Goal: Task Accomplishment & Management: Use online tool/utility

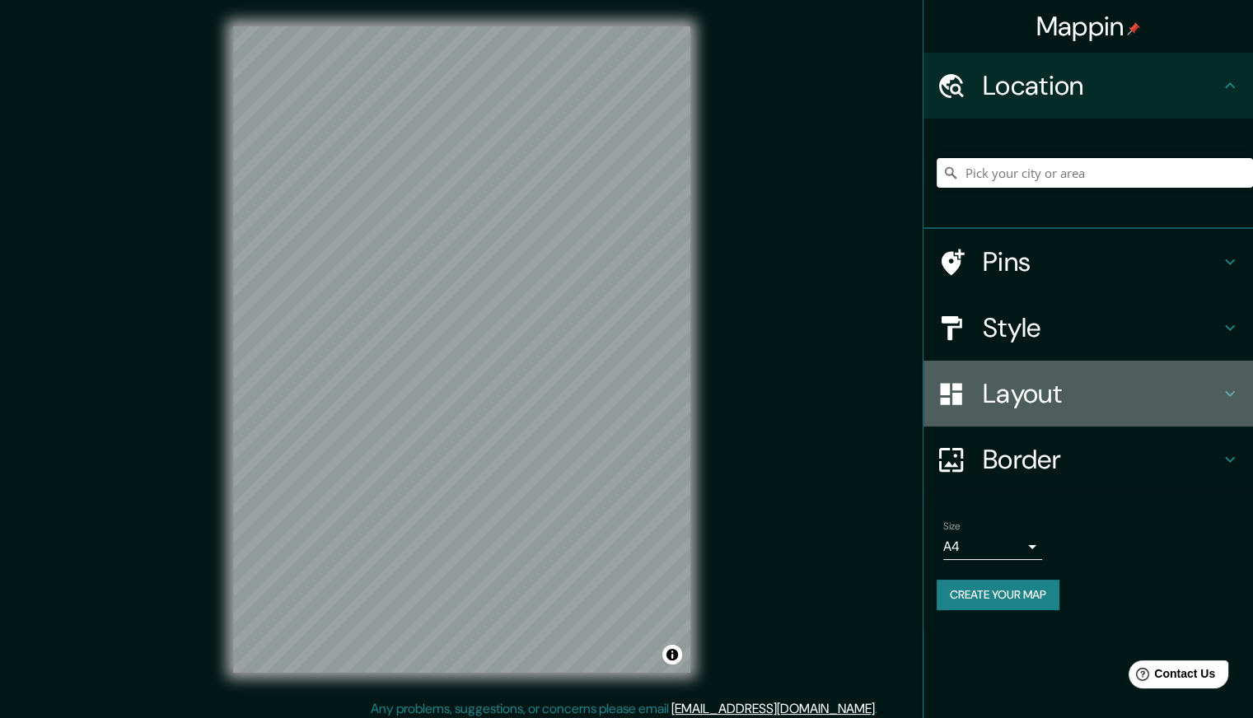
click at [1150, 396] on h4 "Layout" at bounding box center [1101, 393] width 237 height 33
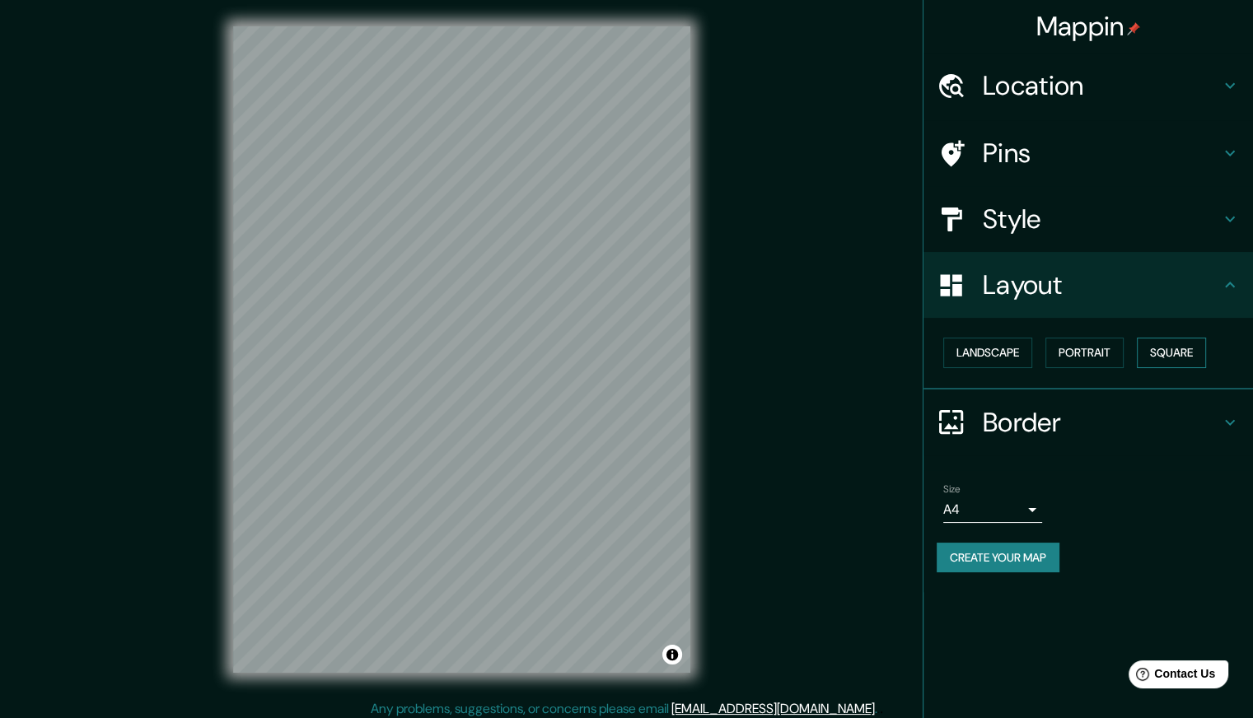
click at [1181, 349] on button "Square" at bounding box center [1171, 353] width 69 height 30
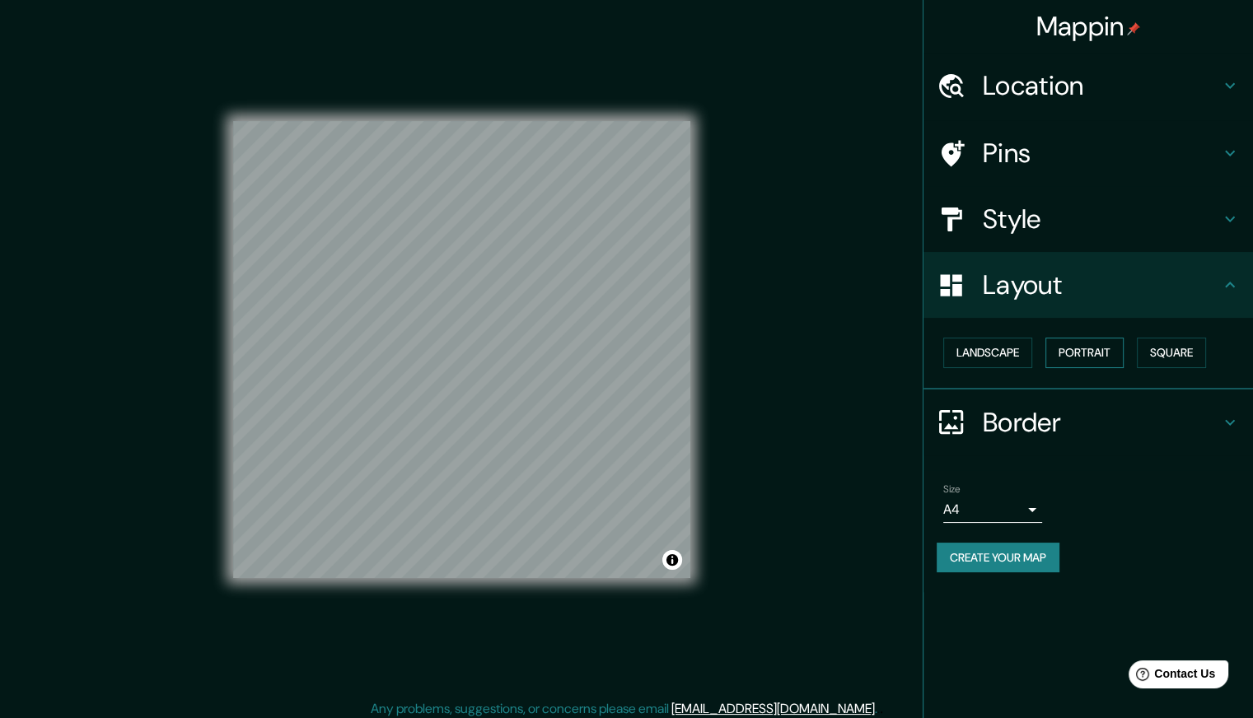
click at [1093, 351] on button "Portrait" at bounding box center [1084, 353] width 78 height 30
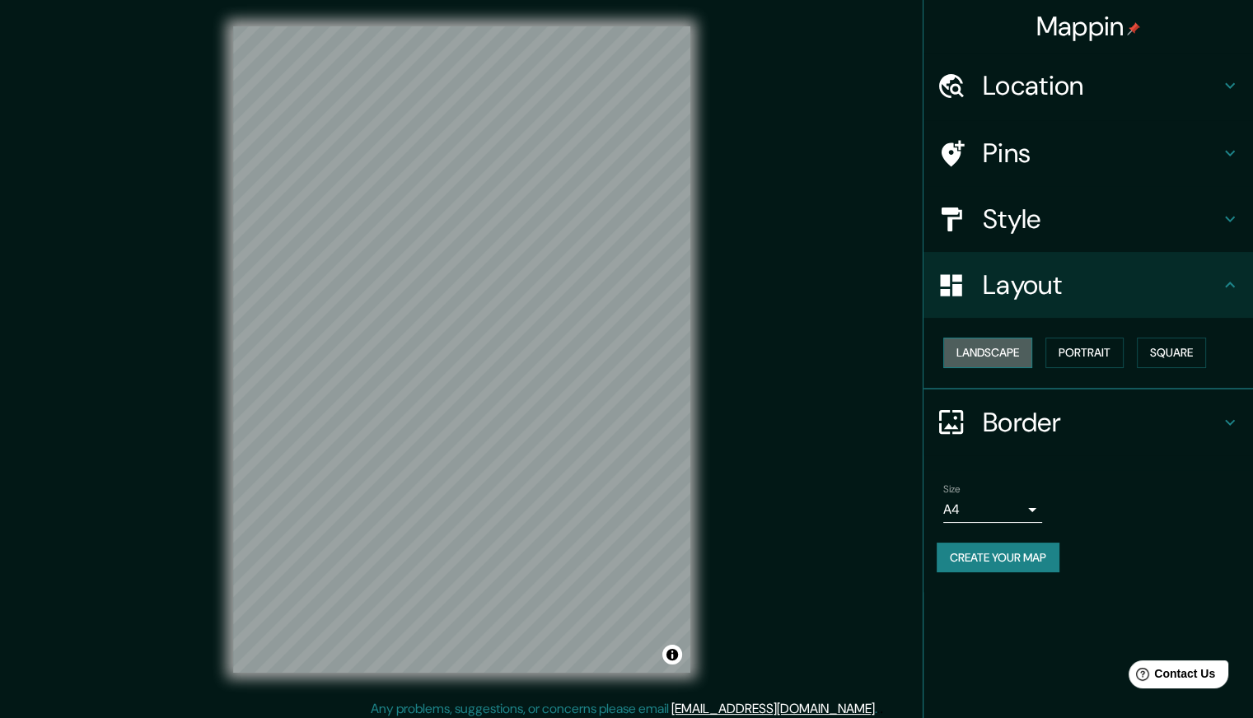
click at [1008, 353] on button "Landscape" at bounding box center [987, 353] width 89 height 30
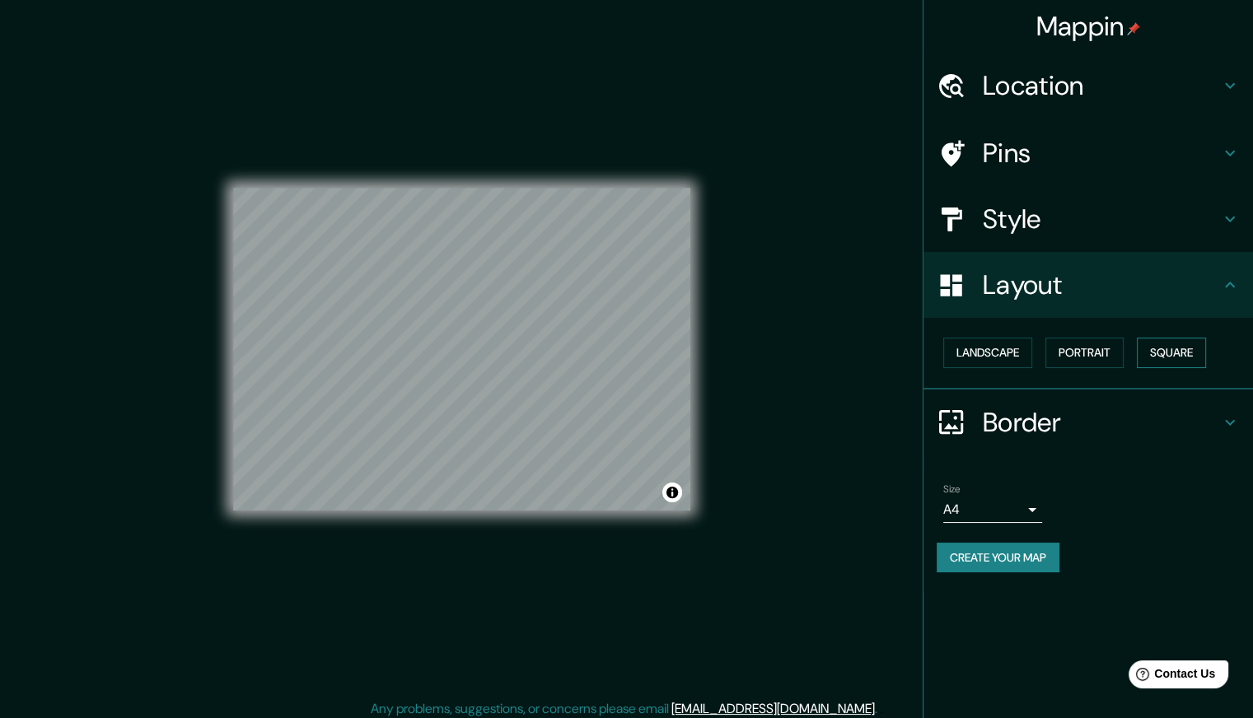
click at [1195, 342] on button "Square" at bounding box center [1171, 353] width 69 height 30
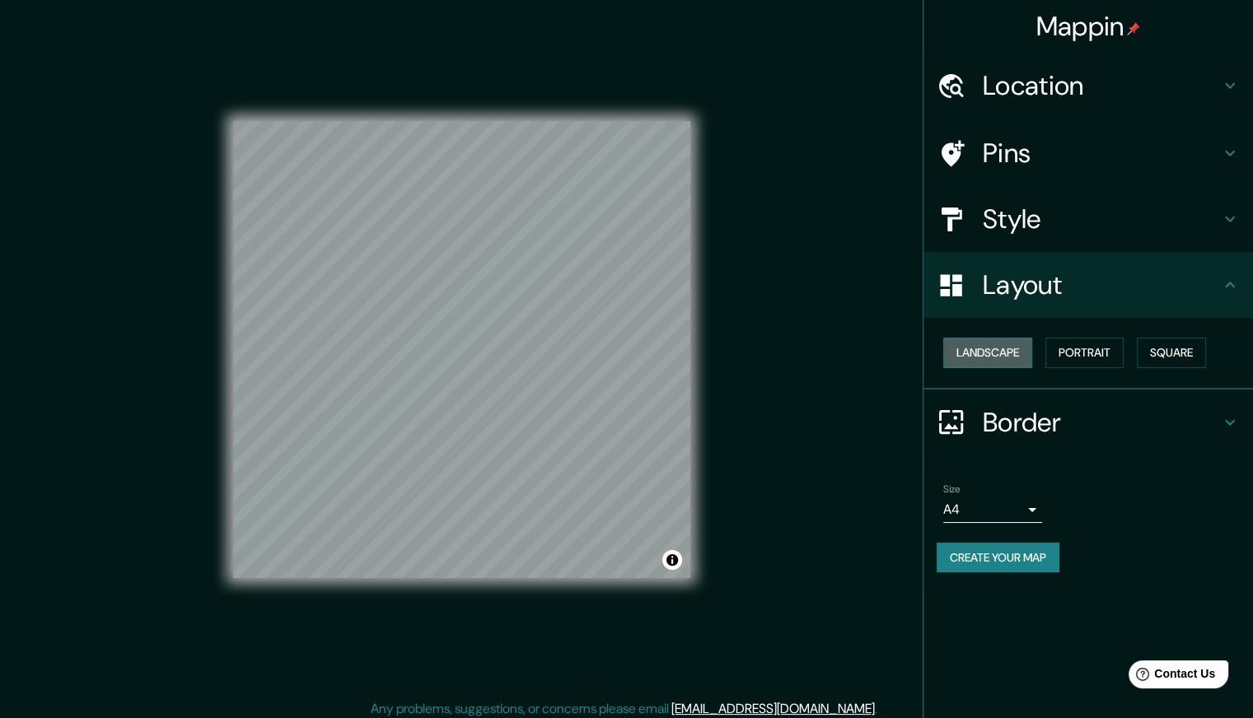
click at [989, 349] on button "Landscape" at bounding box center [987, 353] width 89 height 30
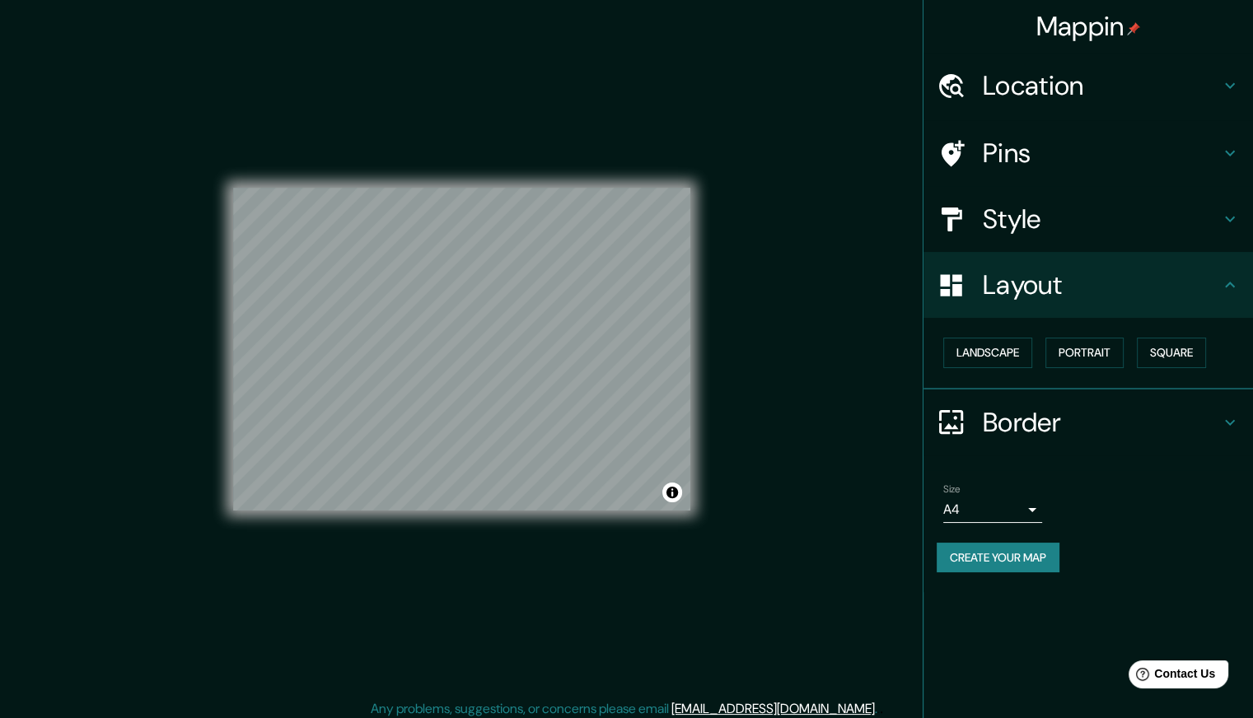
click at [1061, 63] on div "Location" at bounding box center [1089, 86] width 330 height 66
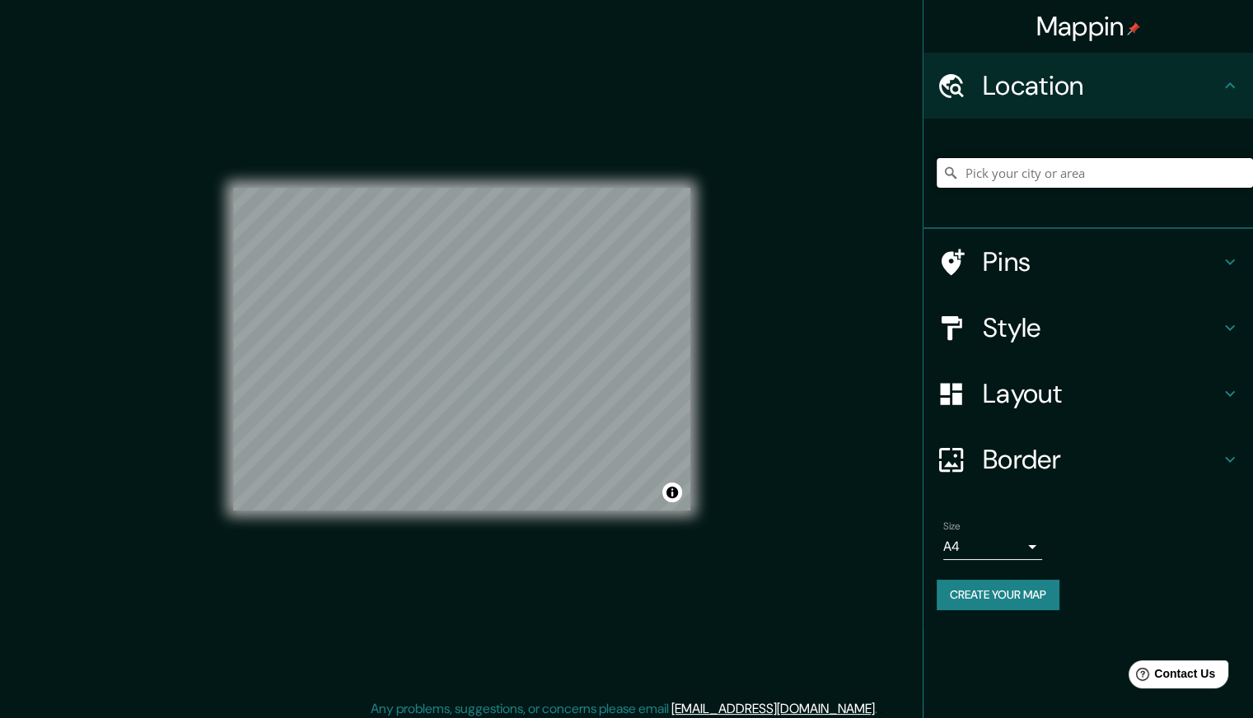
click at [1074, 169] on input "Pick your city or area" at bounding box center [1095, 173] width 316 height 30
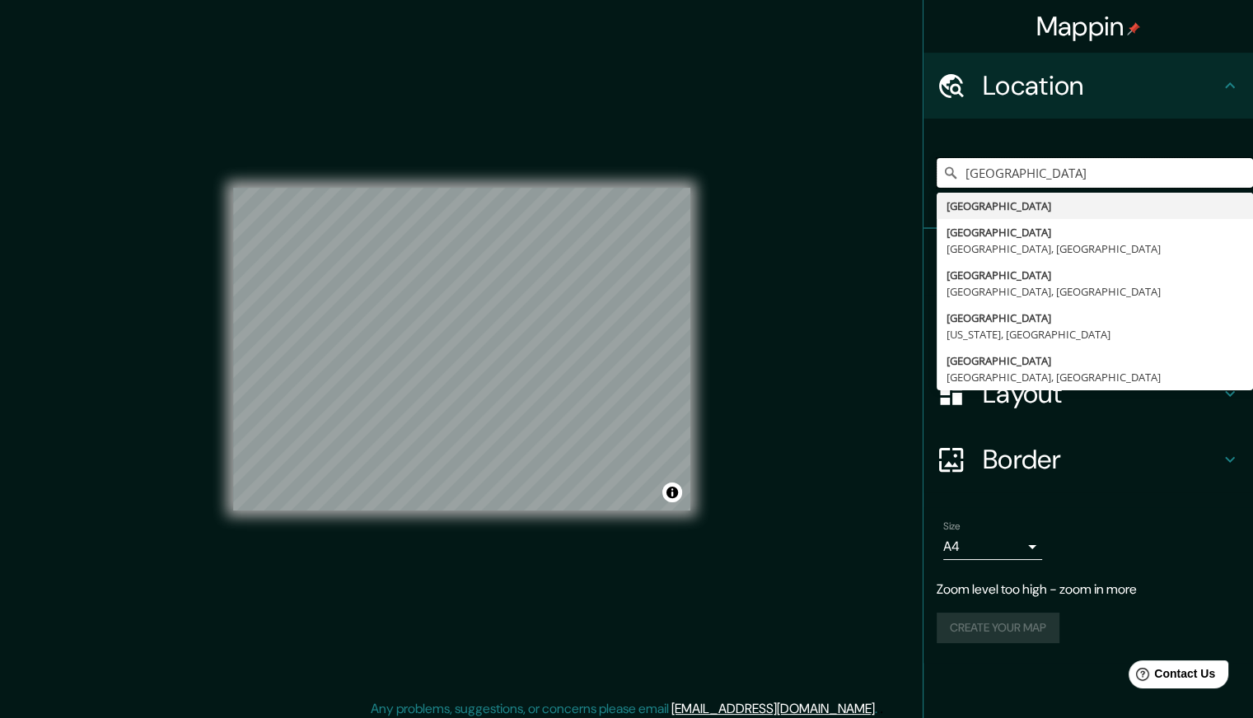
type input "[GEOGRAPHIC_DATA]"
click at [811, 311] on div "Mappin Location [GEOGRAPHIC_DATA] [GEOGRAPHIC_DATA] [GEOGRAPHIC_DATA] [GEOGRAPH…" at bounding box center [626, 363] width 1253 height 726
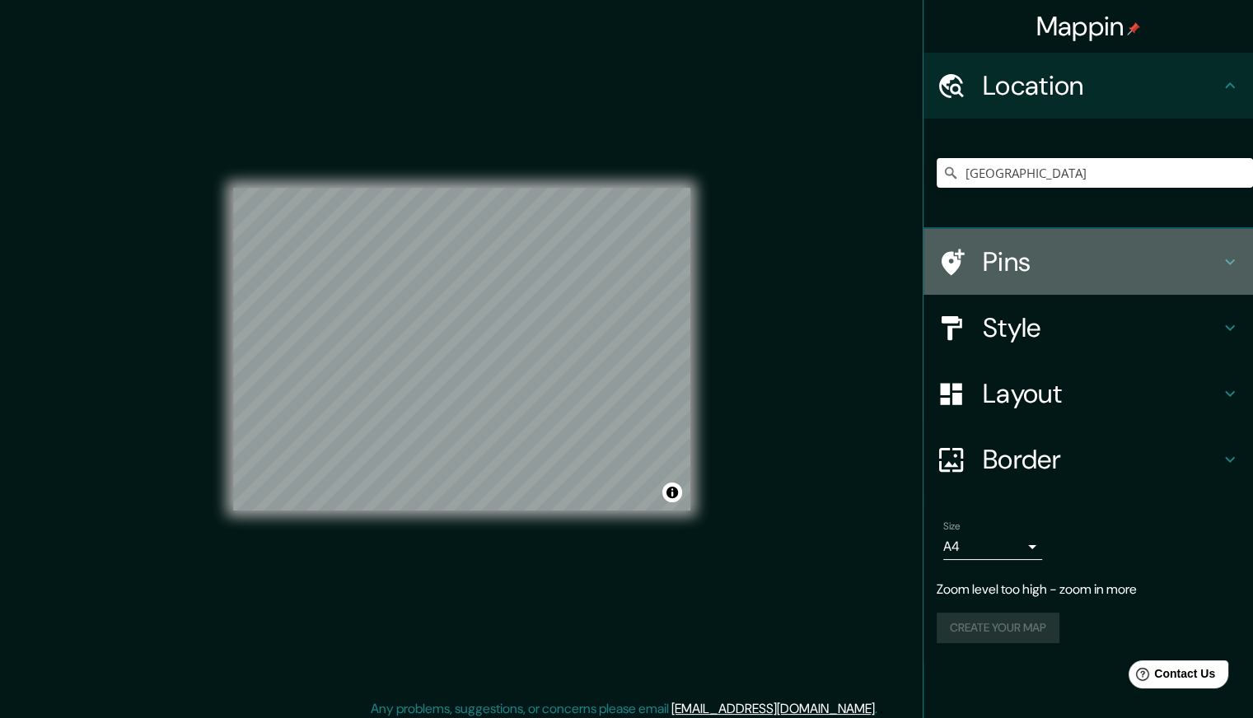
click at [1115, 251] on h4 "Pins" at bounding box center [1101, 262] width 237 height 33
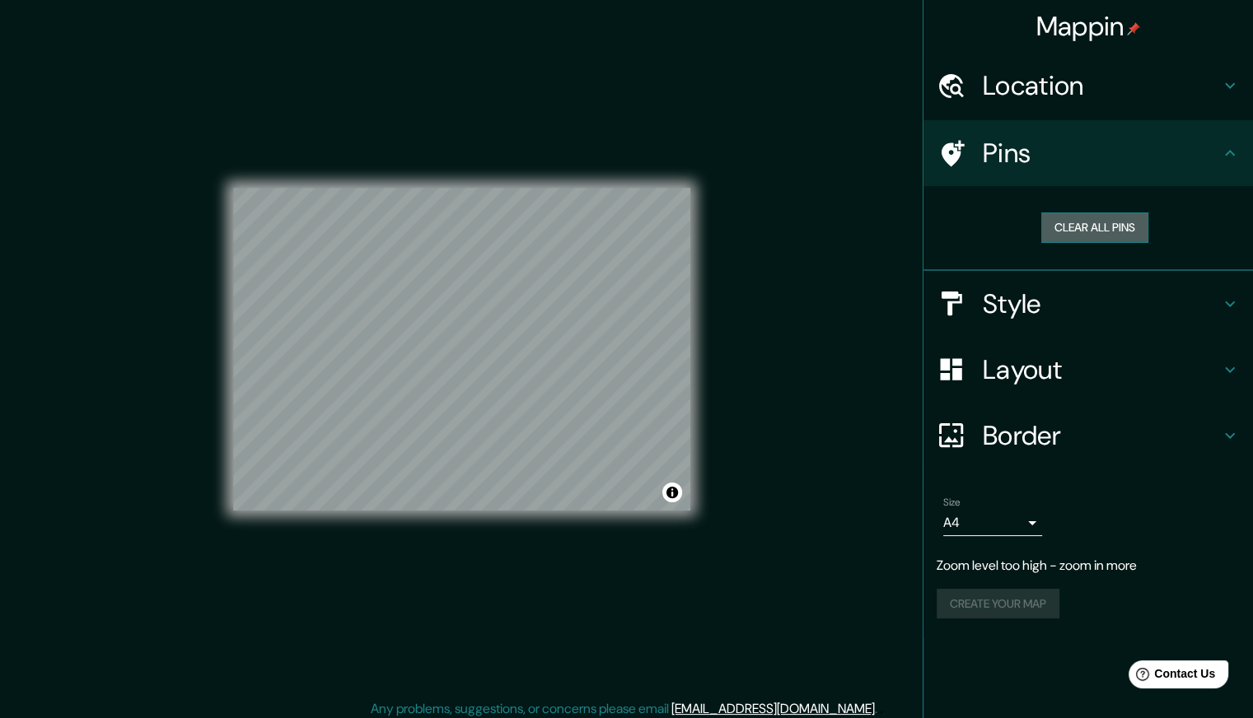
click at [1082, 225] on button "Clear all pins" at bounding box center [1094, 228] width 107 height 30
click at [1104, 139] on h4 "Pins" at bounding box center [1101, 153] width 237 height 33
click at [1079, 296] on h4 "Style" at bounding box center [1101, 304] width 237 height 33
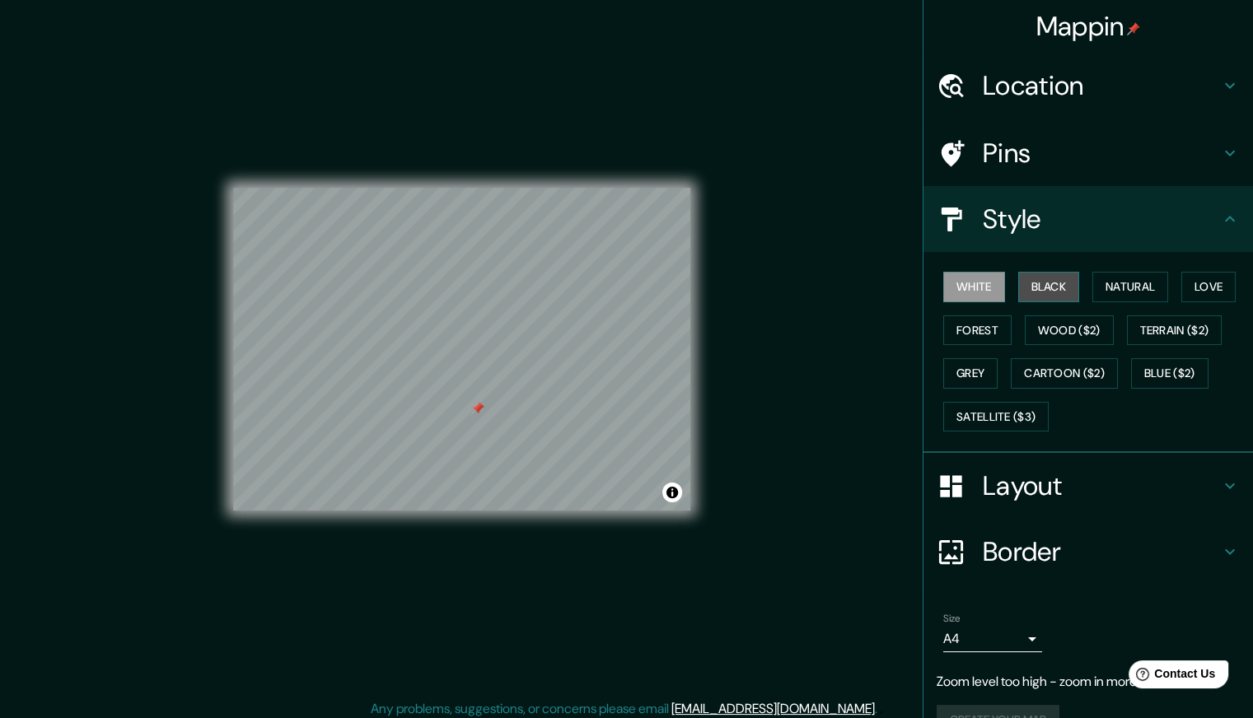
click at [1032, 283] on button "Black" at bounding box center [1049, 287] width 62 height 30
click at [1125, 278] on button "Natural" at bounding box center [1130, 287] width 76 height 30
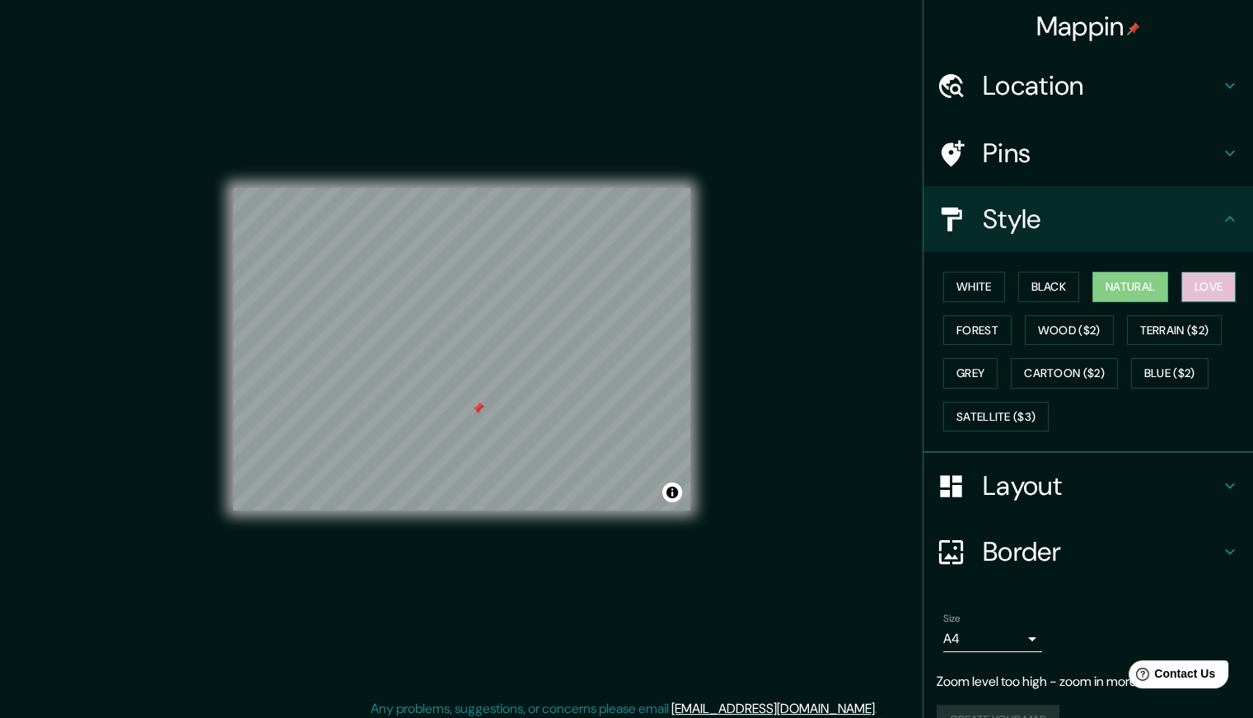
click at [1193, 281] on button "Love" at bounding box center [1208, 287] width 54 height 30
click at [949, 334] on button "Forest" at bounding box center [977, 331] width 68 height 30
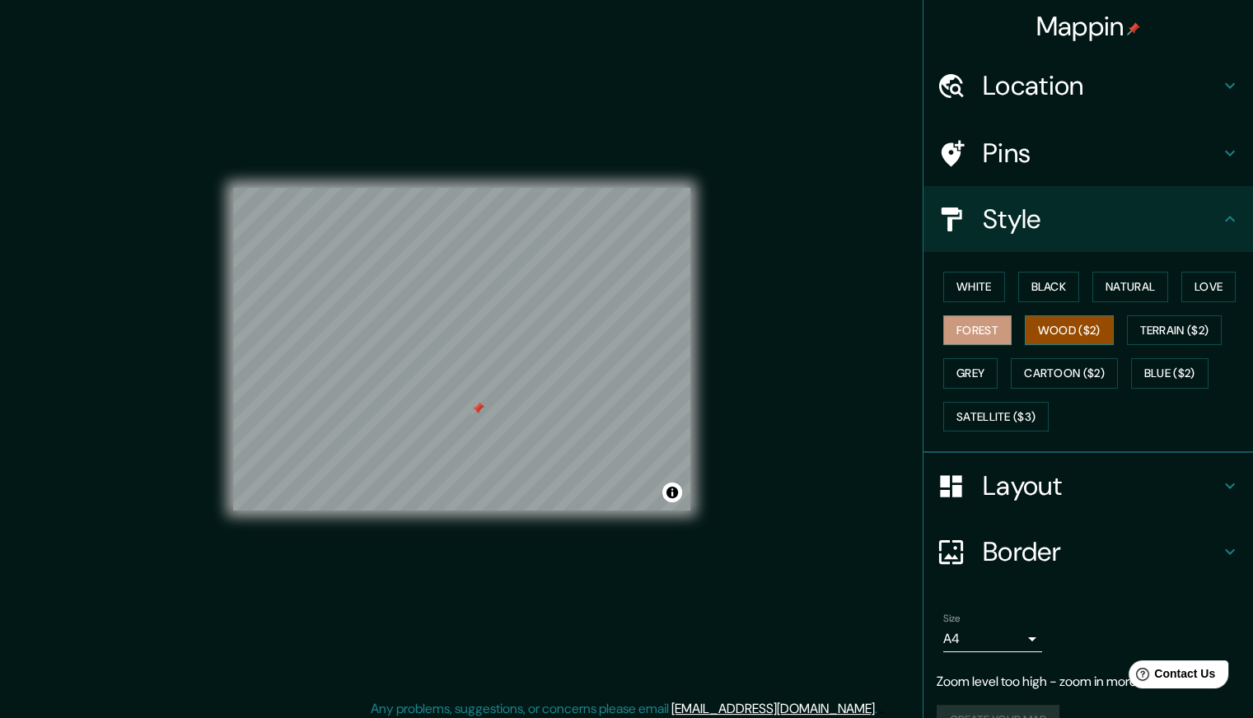
click at [1060, 326] on button "Wood ($2)" at bounding box center [1069, 331] width 89 height 30
click at [964, 330] on button "Forest" at bounding box center [977, 331] width 68 height 30
click at [1148, 330] on button "Terrain ($2)" at bounding box center [1175, 331] width 96 height 30
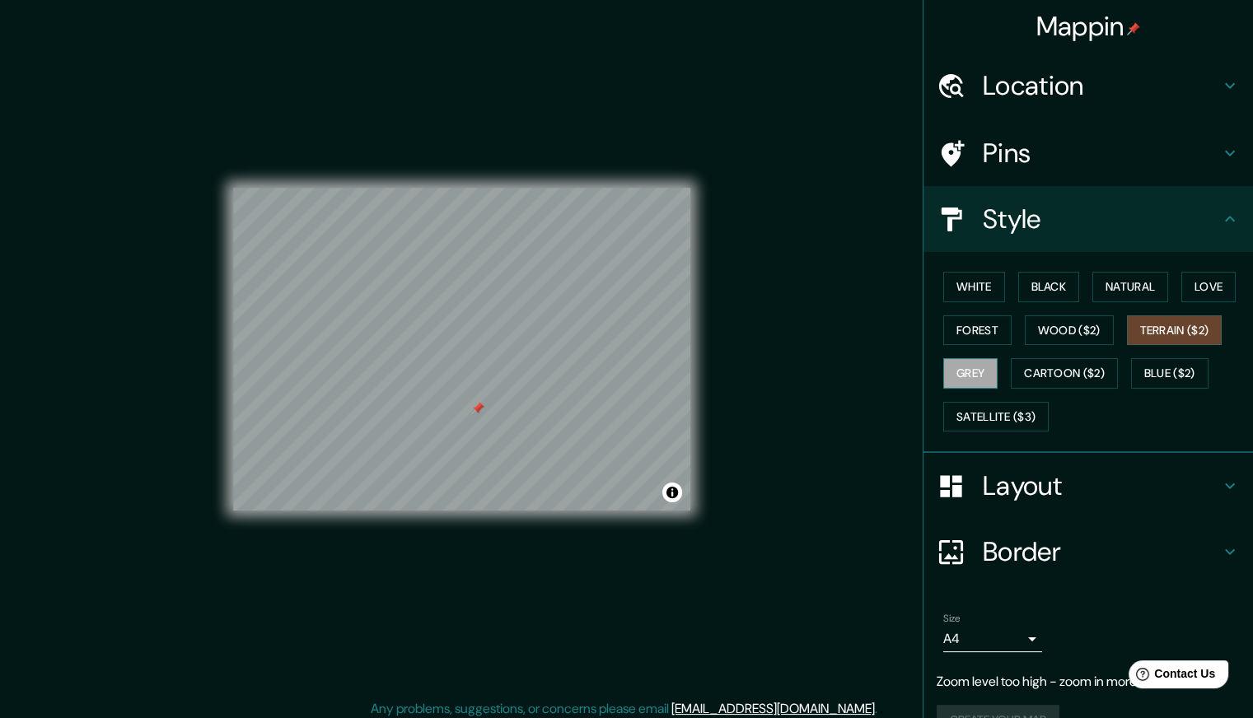
click at [978, 363] on button "Grey" at bounding box center [970, 373] width 54 height 30
click at [1066, 365] on button "Cartoon ($2)" at bounding box center [1064, 373] width 107 height 30
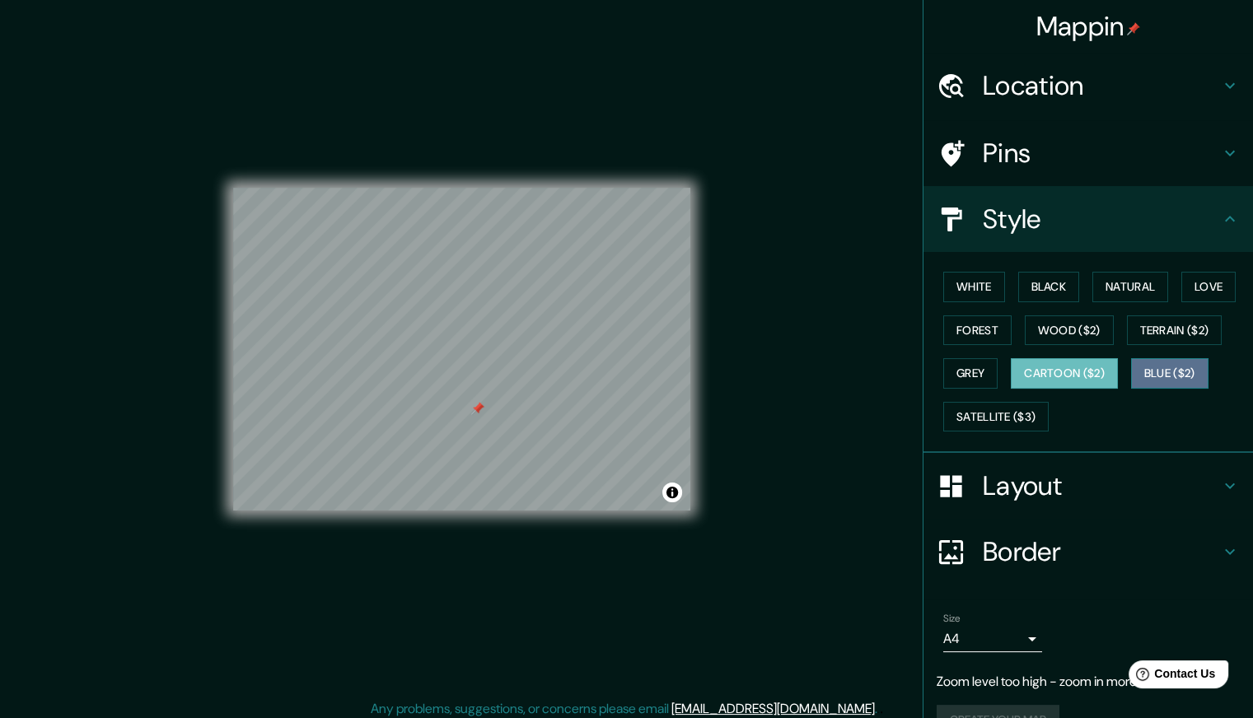
click at [1150, 366] on button "Blue ($2)" at bounding box center [1169, 373] width 77 height 30
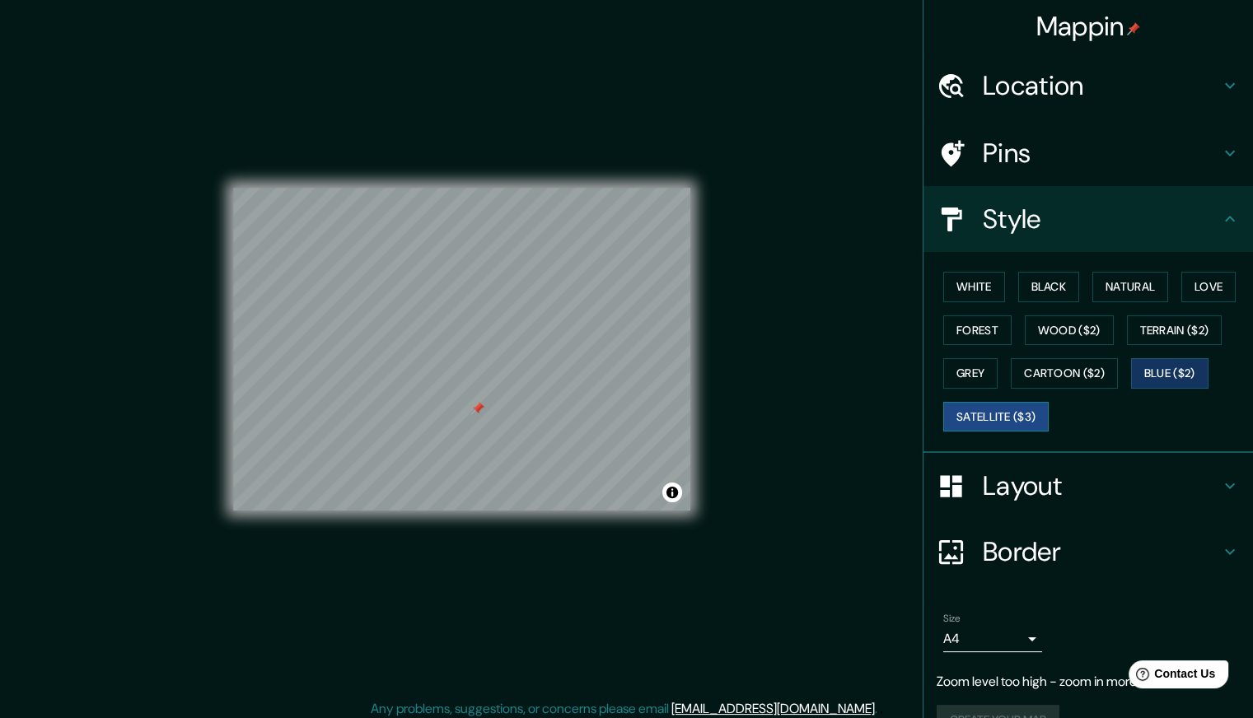
click at [983, 412] on button "Satellite ($3)" at bounding box center [995, 417] width 105 height 30
click at [1063, 367] on button "Cartoon ($2)" at bounding box center [1064, 373] width 107 height 30
click at [988, 410] on button "Satellite ($3)" at bounding box center [995, 417] width 105 height 30
click at [962, 370] on button "Grey" at bounding box center [970, 373] width 54 height 30
click at [1149, 366] on button "Blue ($2)" at bounding box center [1169, 373] width 77 height 30
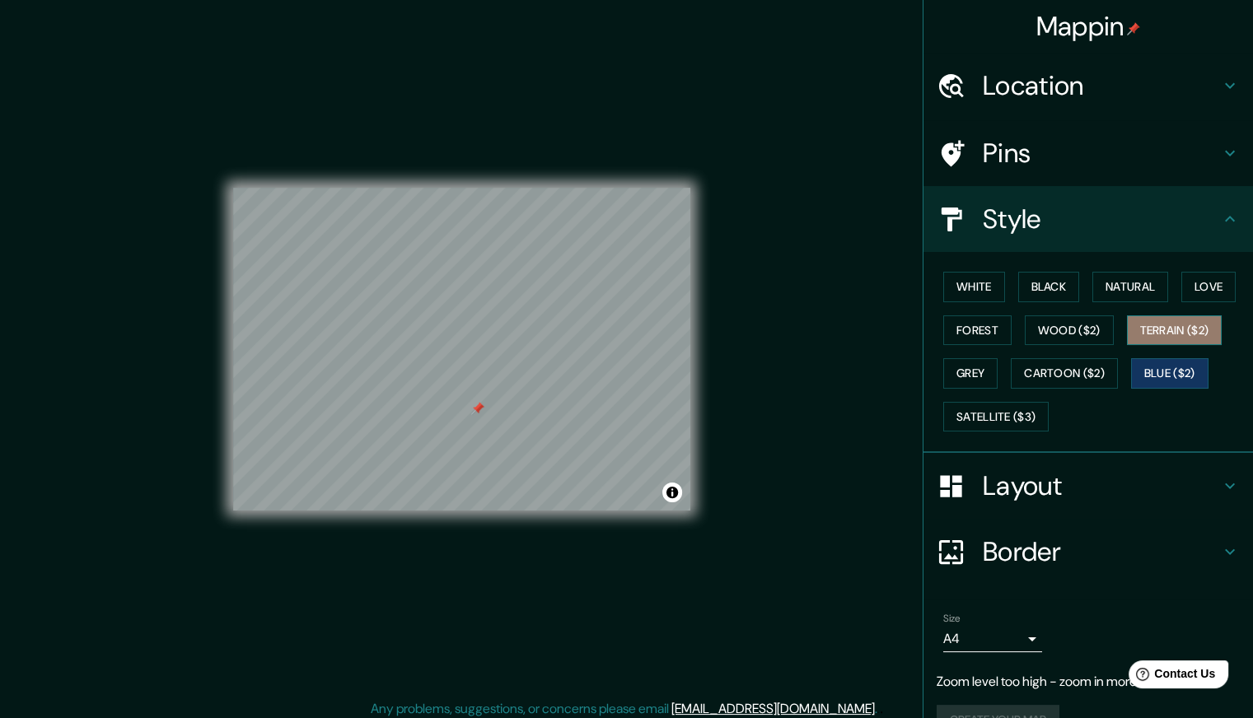
click at [1151, 330] on button "Terrain ($2)" at bounding box center [1175, 331] width 96 height 30
click at [1074, 333] on button "Wood ($2)" at bounding box center [1069, 331] width 89 height 30
click at [1165, 326] on button "Terrain ($2)" at bounding box center [1175, 331] width 96 height 30
click at [1148, 375] on button "Blue ($2)" at bounding box center [1169, 373] width 77 height 30
click at [959, 360] on button "Grey" at bounding box center [970, 373] width 54 height 30
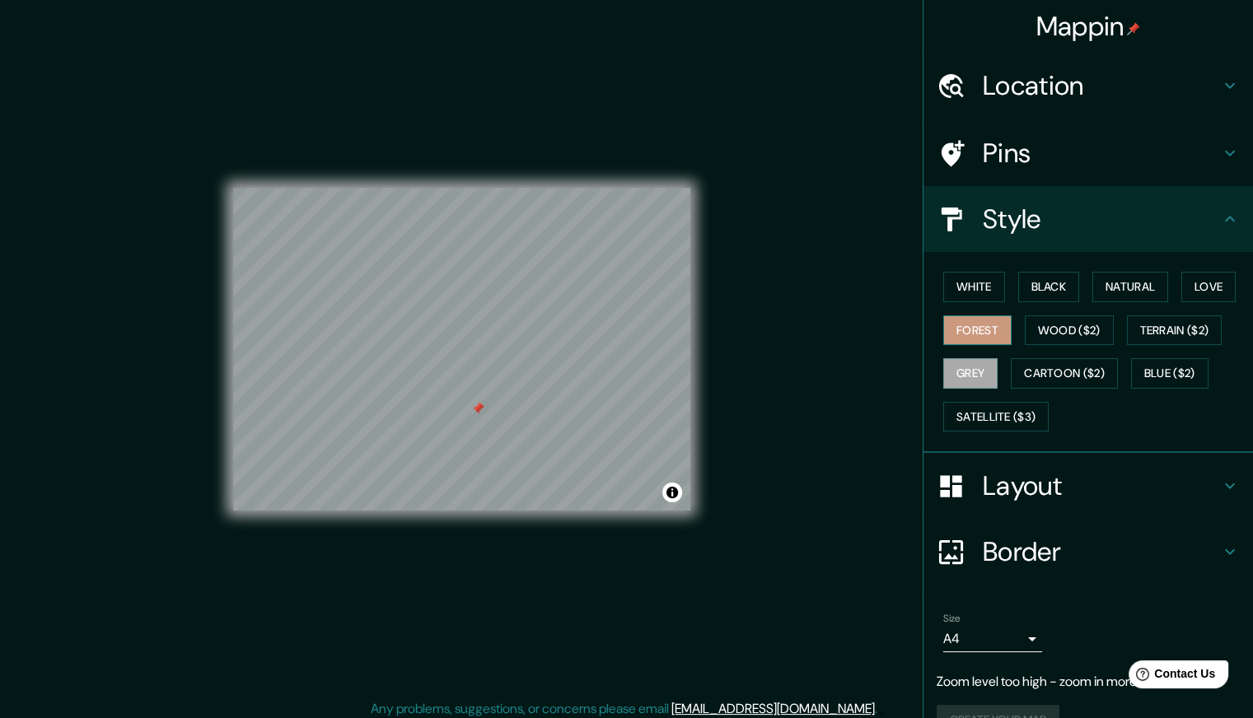
click at [959, 322] on button "Forest" at bounding box center [977, 331] width 68 height 30
click at [962, 286] on button "White" at bounding box center [974, 287] width 62 height 30
click at [1054, 282] on button "Black" at bounding box center [1049, 287] width 62 height 30
click at [1157, 275] on button "Natural" at bounding box center [1130, 287] width 76 height 30
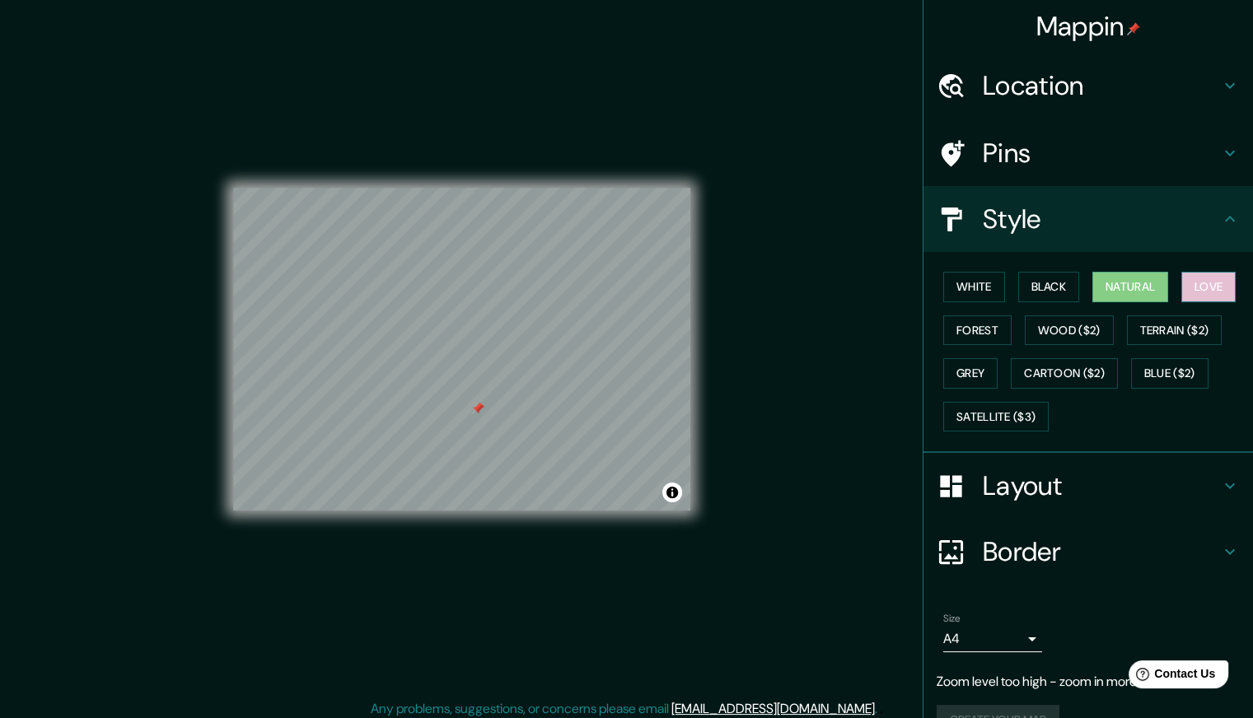
click at [1197, 278] on button "Love" at bounding box center [1208, 287] width 54 height 30
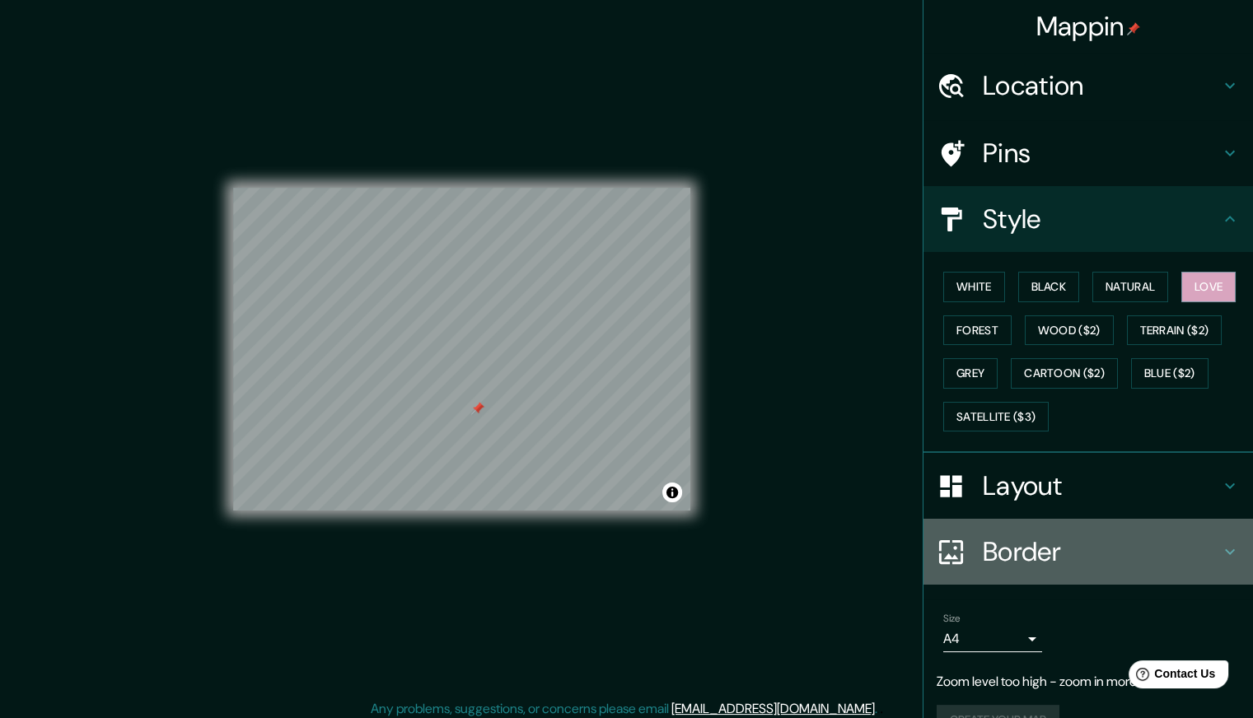
click at [988, 553] on h4 "Border" at bounding box center [1101, 551] width 237 height 33
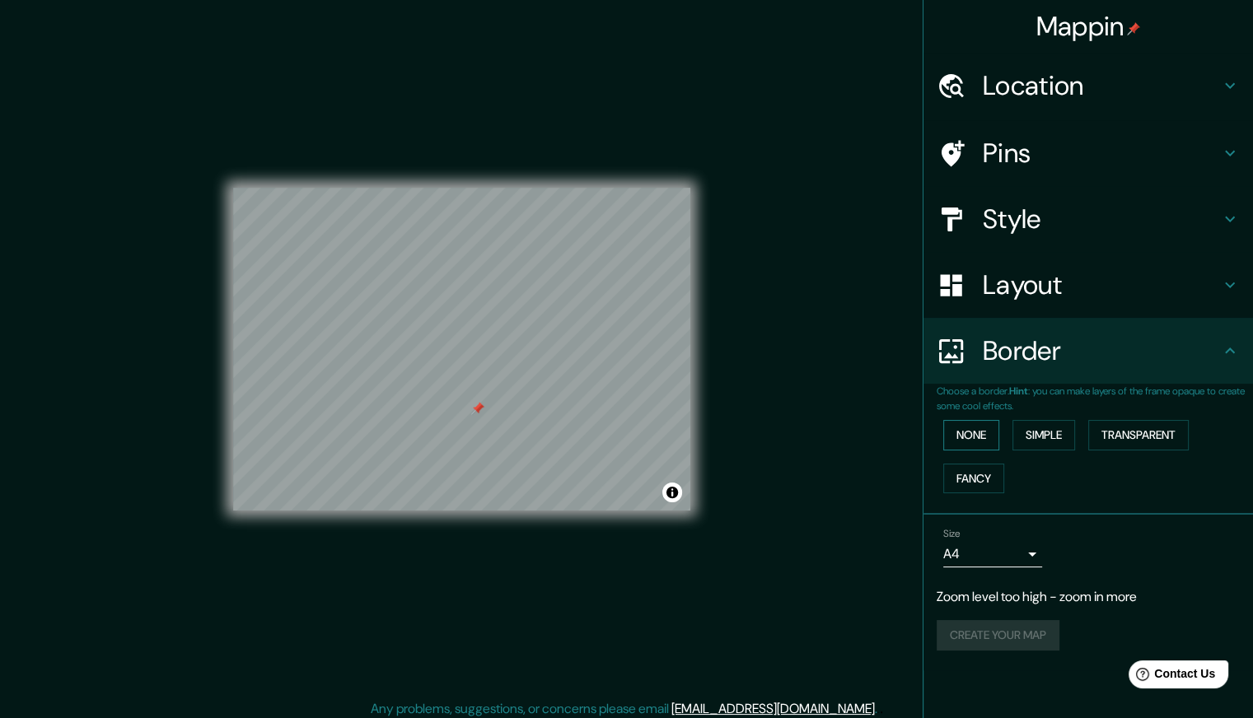
click at [957, 432] on button "None" at bounding box center [971, 435] width 56 height 30
click at [1041, 429] on button "Simple" at bounding box center [1043, 435] width 63 height 30
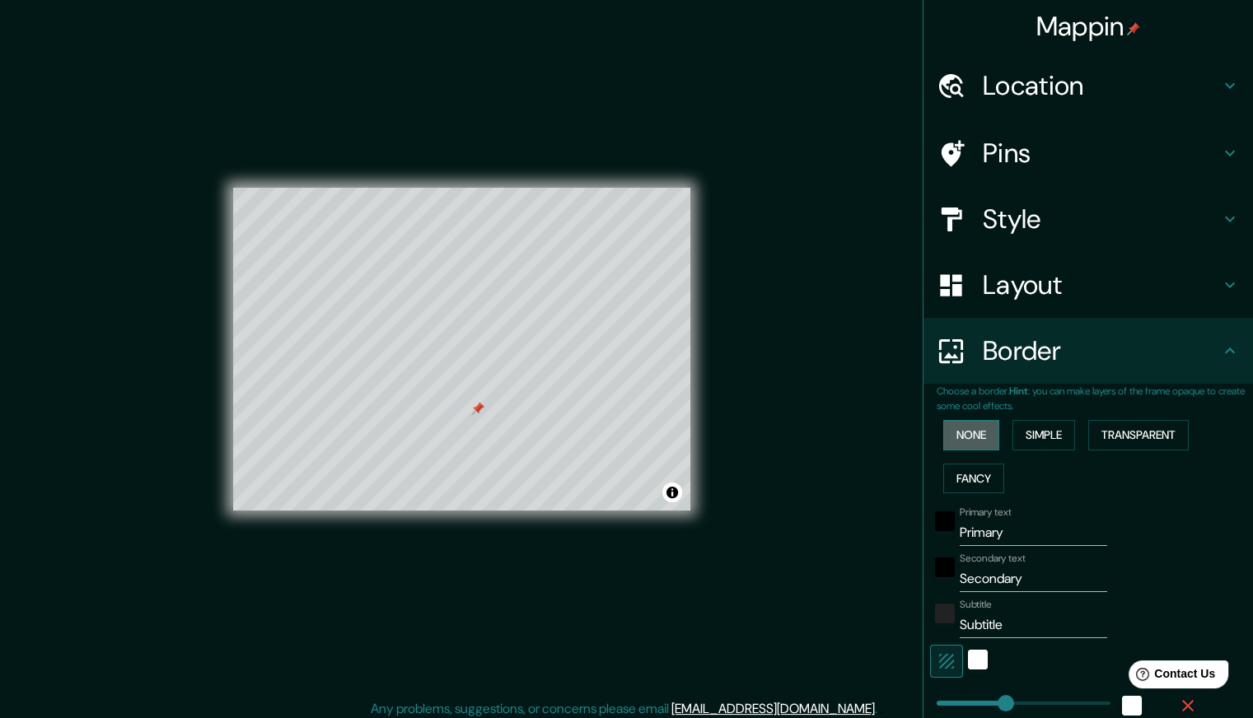
click at [965, 441] on button "None" at bounding box center [971, 435] width 56 height 30
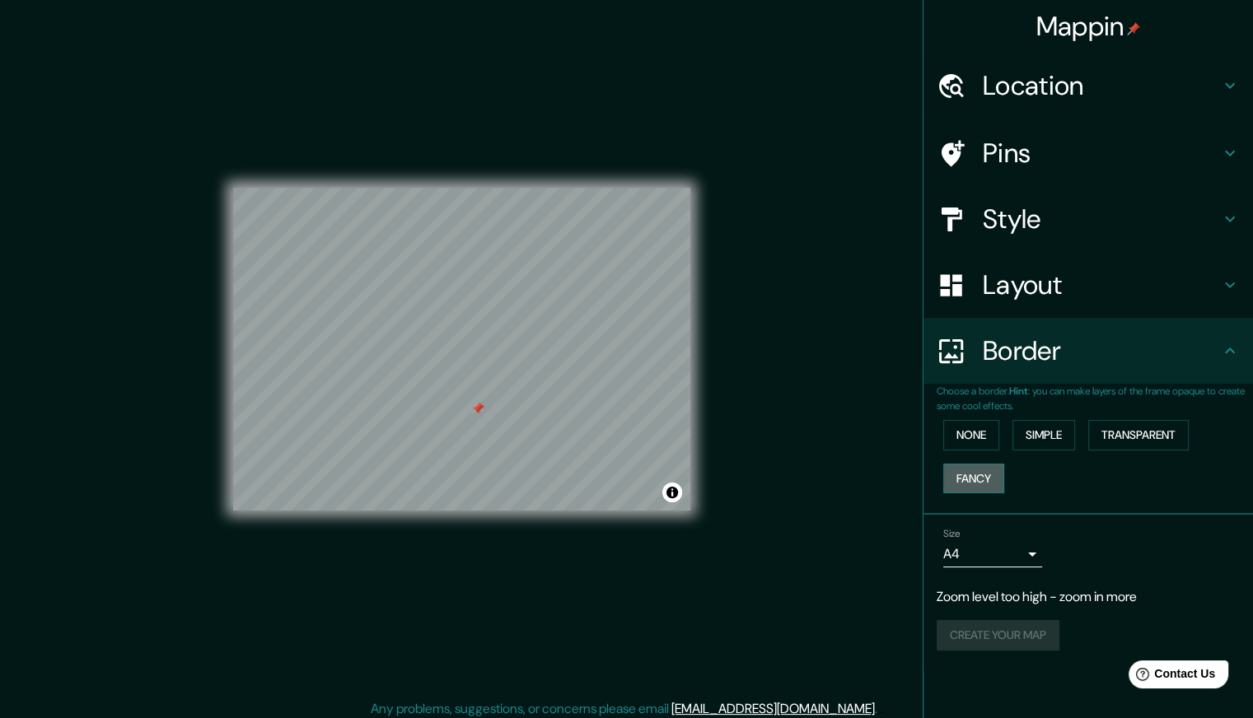
click at [966, 470] on button "Fancy" at bounding box center [973, 479] width 61 height 30
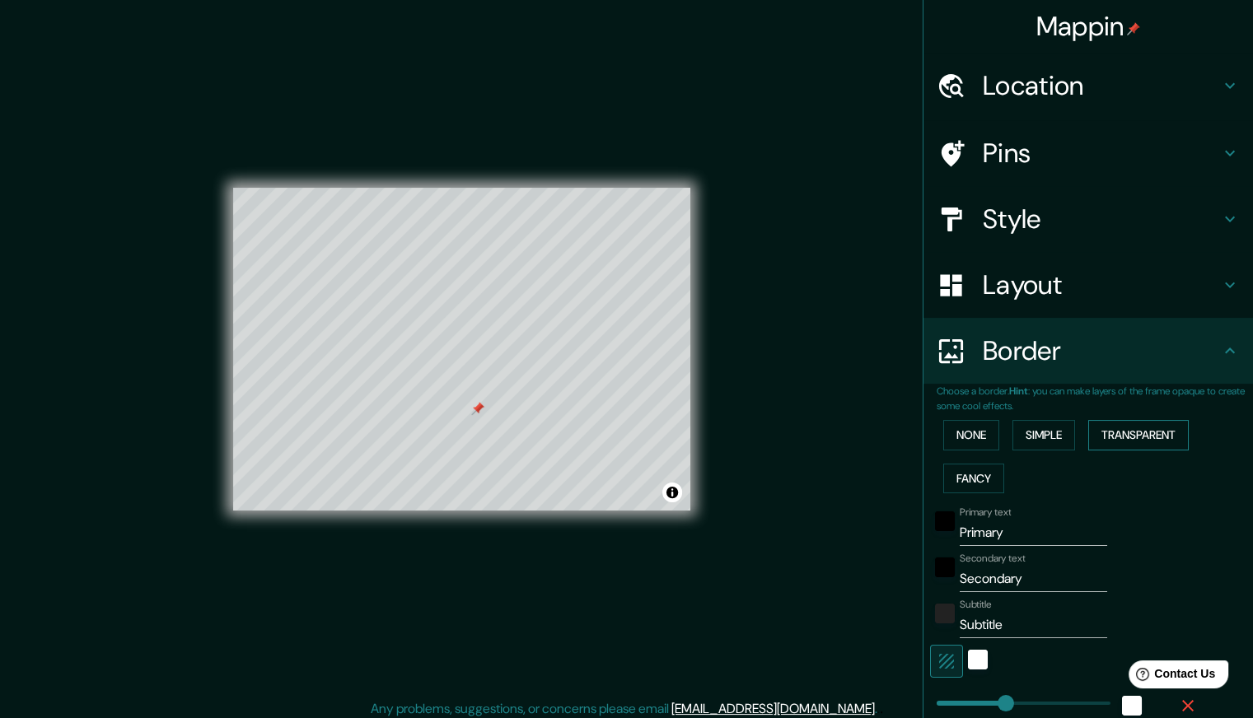
click at [1116, 443] on button "Transparent" at bounding box center [1138, 435] width 101 height 30
click at [979, 436] on button "None" at bounding box center [971, 435] width 56 height 30
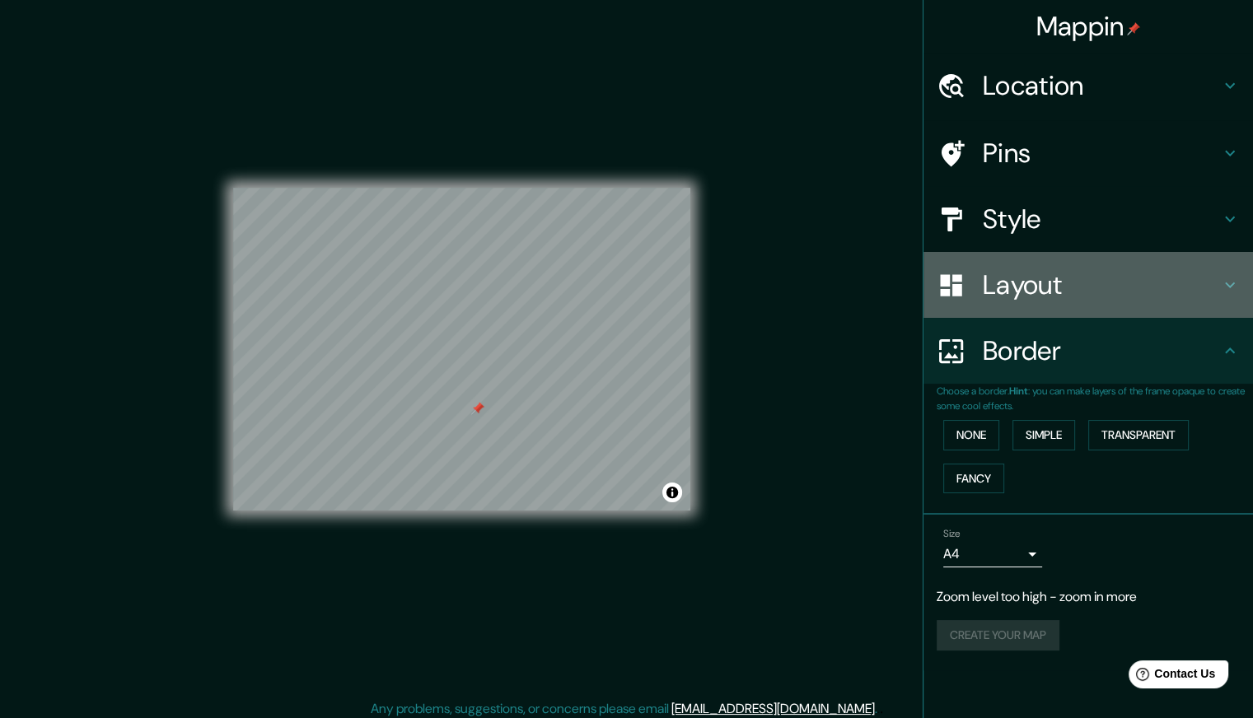
click at [1013, 269] on h4 "Layout" at bounding box center [1101, 285] width 237 height 33
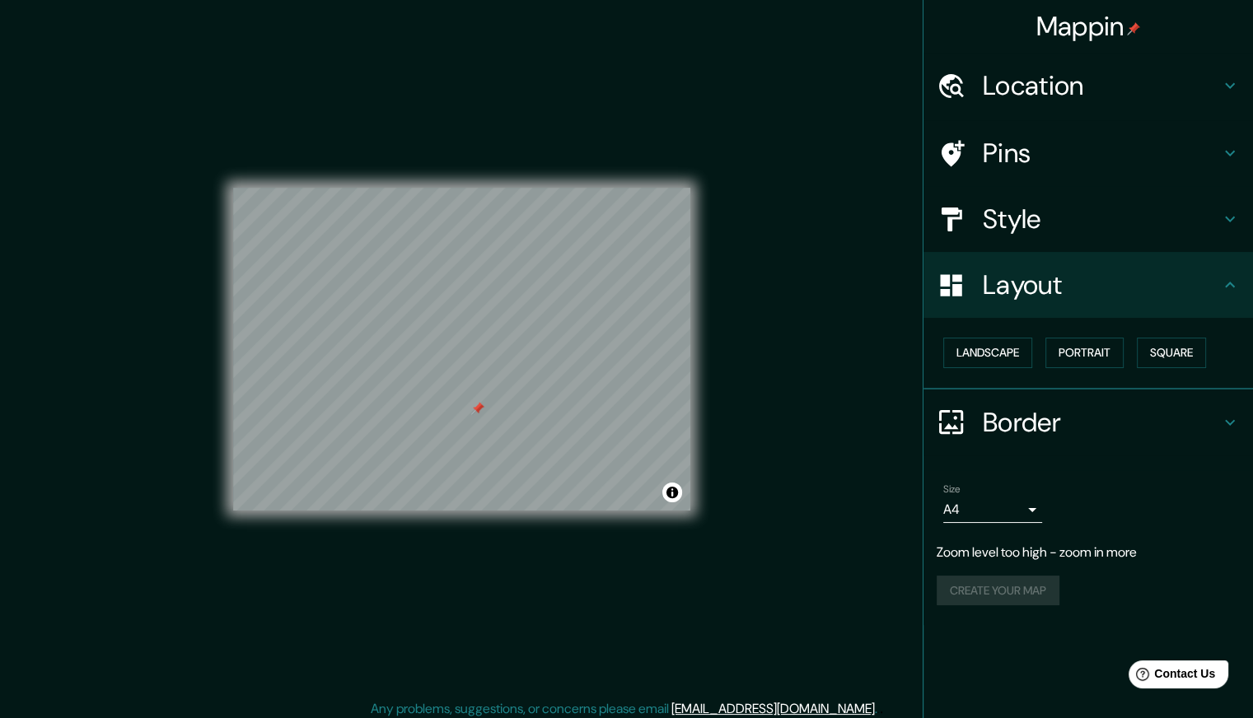
click at [997, 219] on h4 "Style" at bounding box center [1101, 219] width 237 height 33
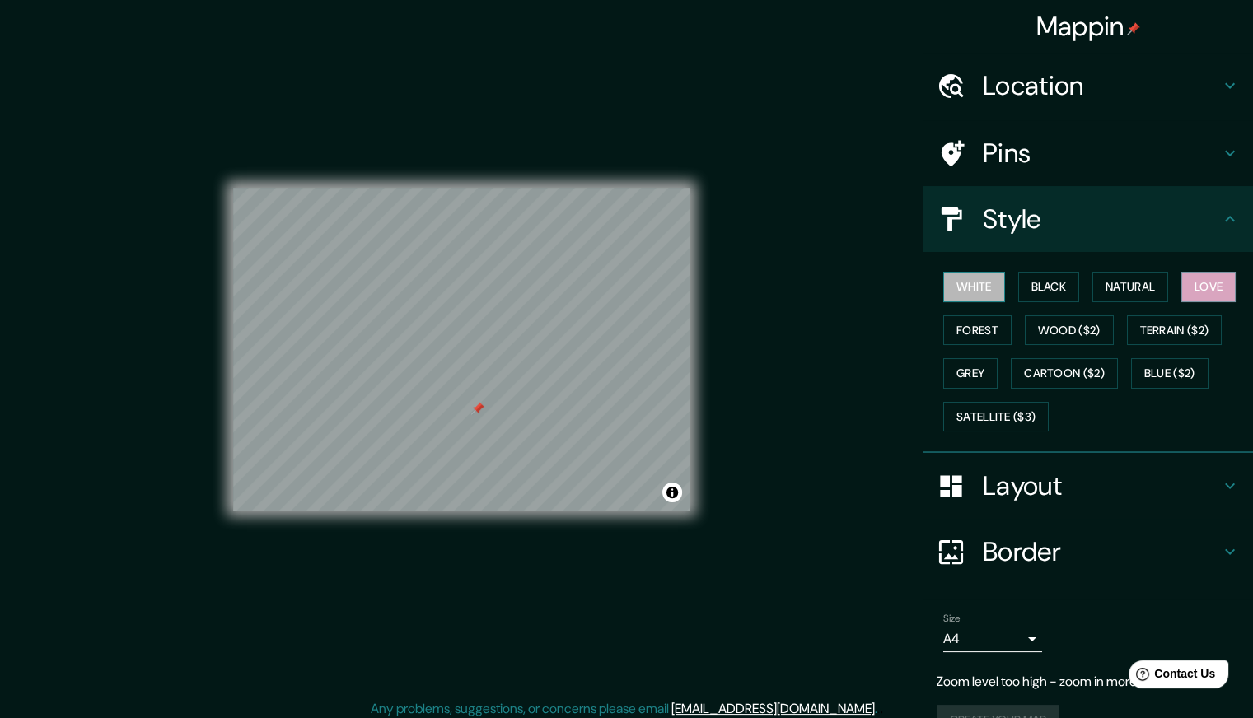
click at [974, 284] on button "White" at bounding box center [974, 287] width 62 height 30
click at [1003, 409] on button "Satellite ($3)" at bounding box center [995, 417] width 105 height 30
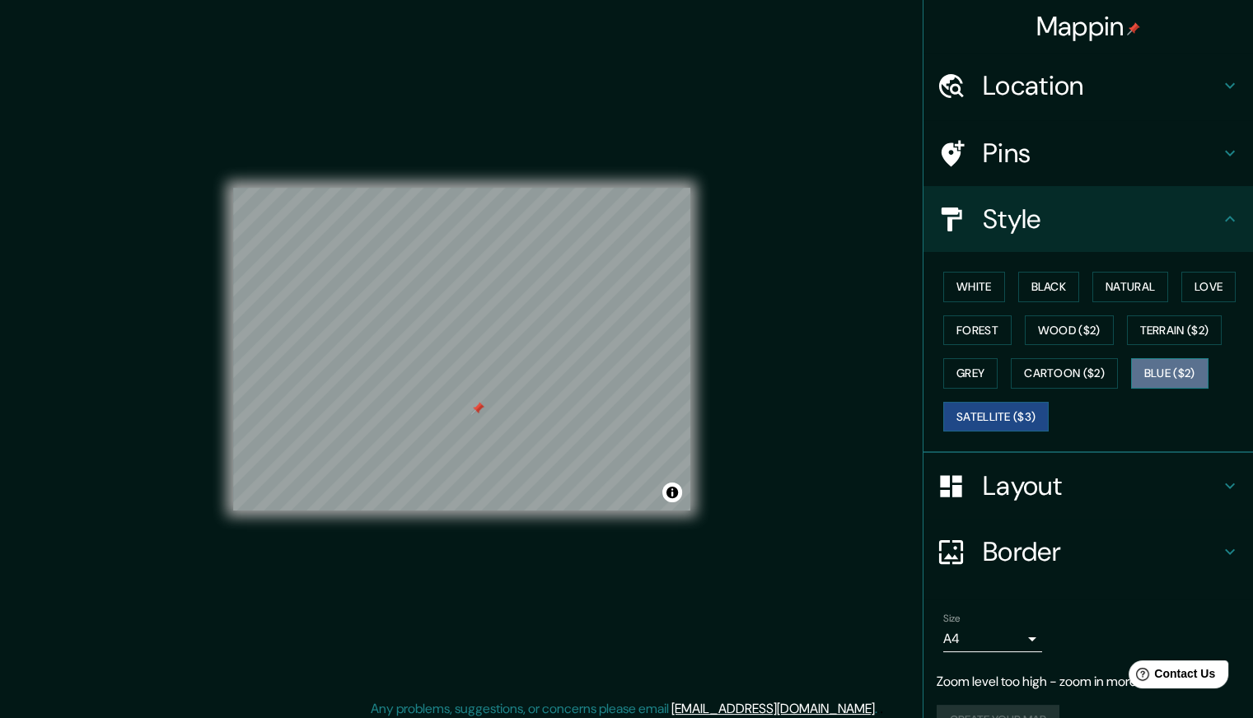
click at [1175, 368] on button "Blue ($2)" at bounding box center [1169, 373] width 77 height 30
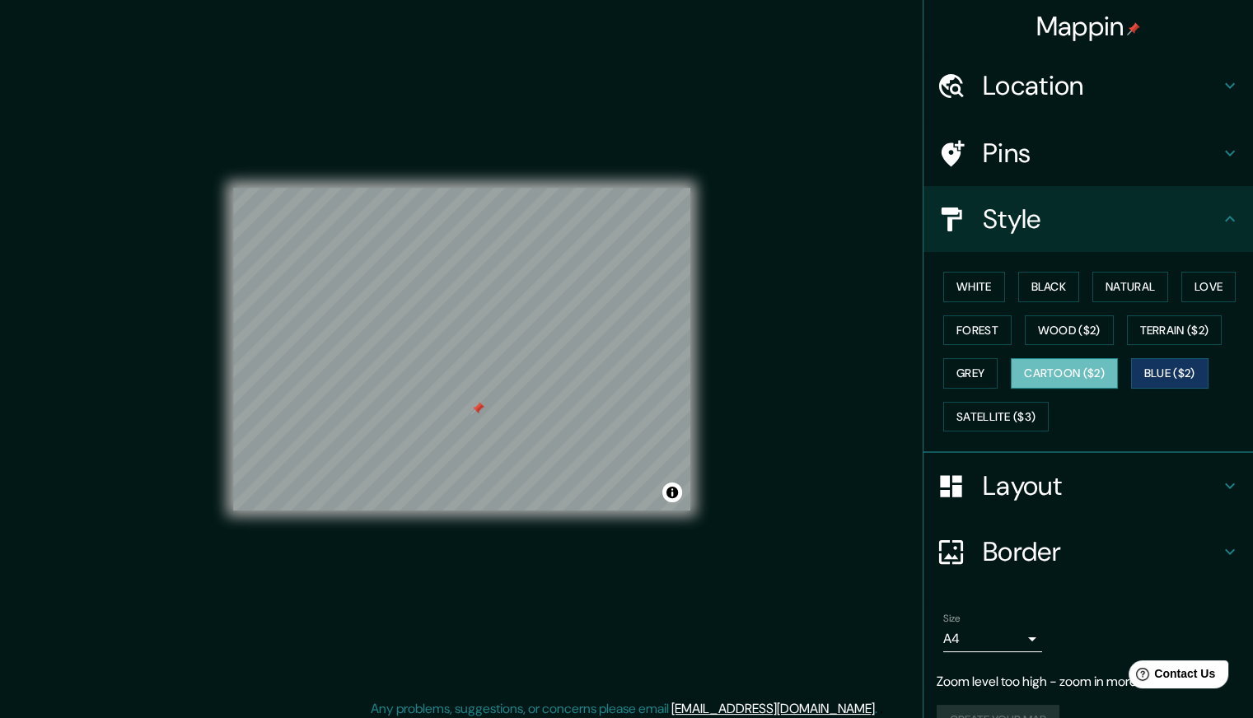
click at [1058, 373] on button "Cartoon ($2)" at bounding box center [1064, 373] width 107 height 30
click at [946, 381] on button "Grey" at bounding box center [970, 373] width 54 height 30
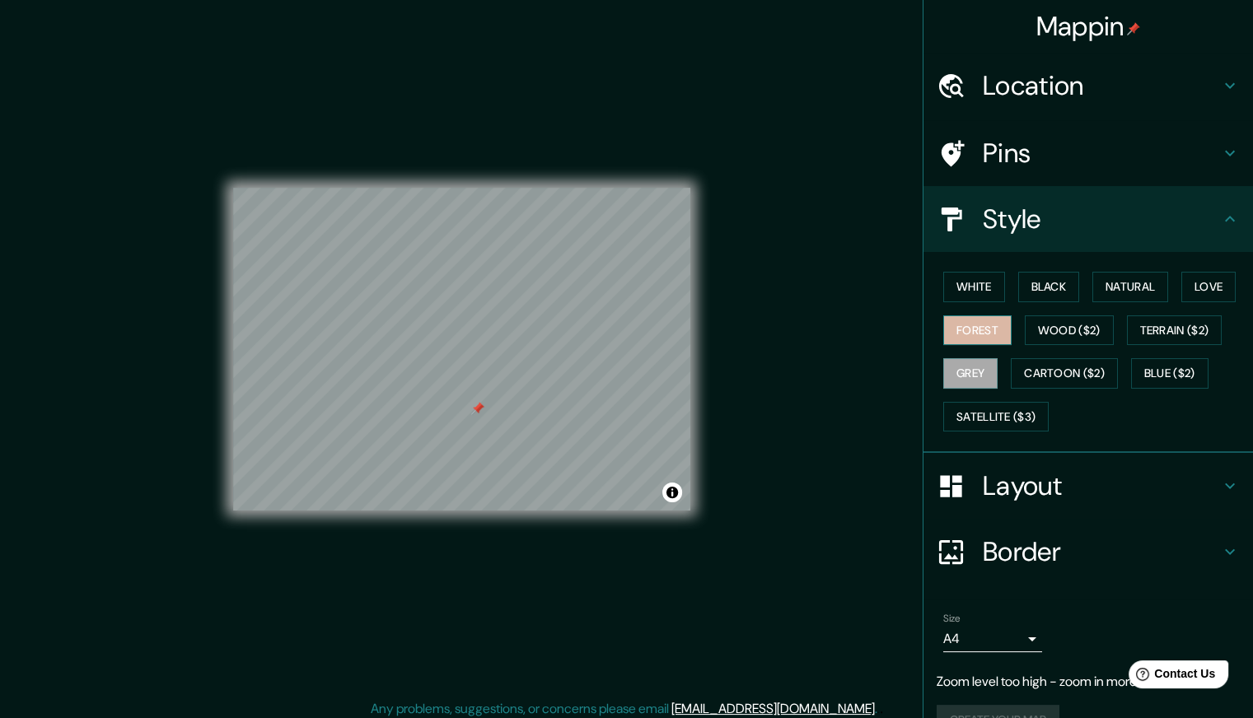
click at [977, 320] on button "Forest" at bounding box center [977, 331] width 68 height 30
click at [1035, 319] on button "Wood ($2)" at bounding box center [1069, 331] width 89 height 30
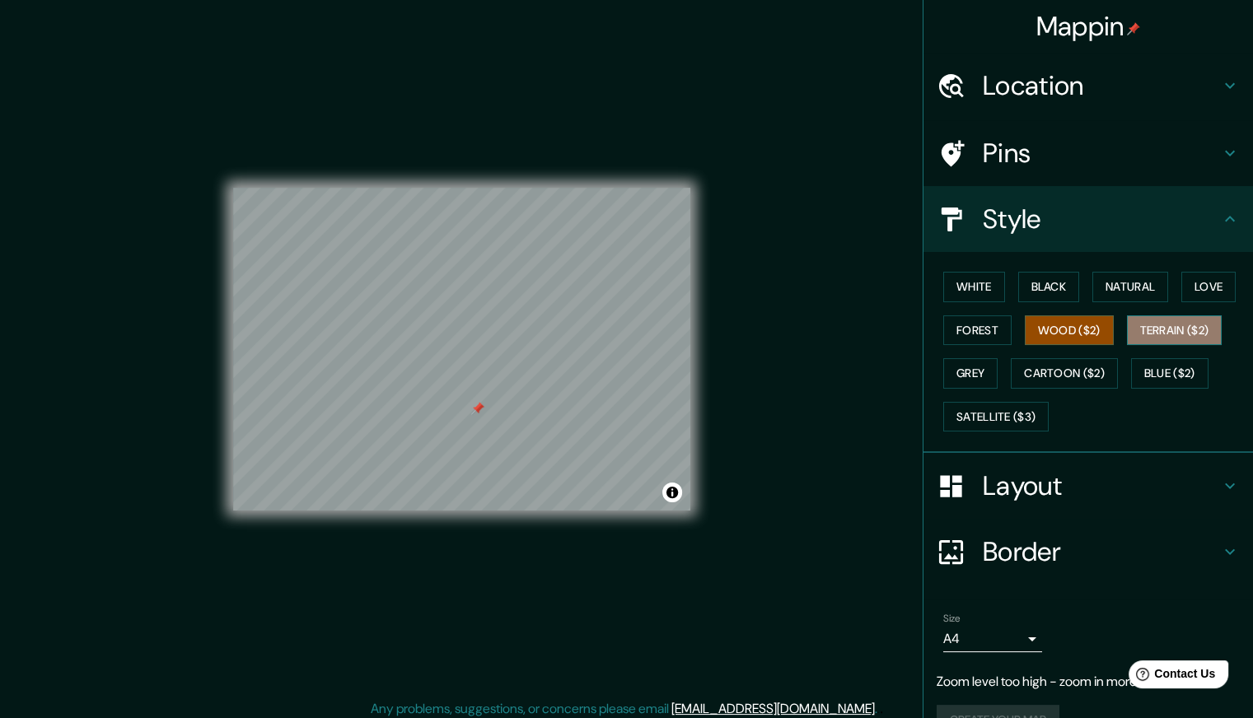
click at [1170, 327] on button "Terrain ($2)" at bounding box center [1175, 331] width 96 height 30
click at [1148, 368] on button "Blue ($2)" at bounding box center [1169, 373] width 77 height 30
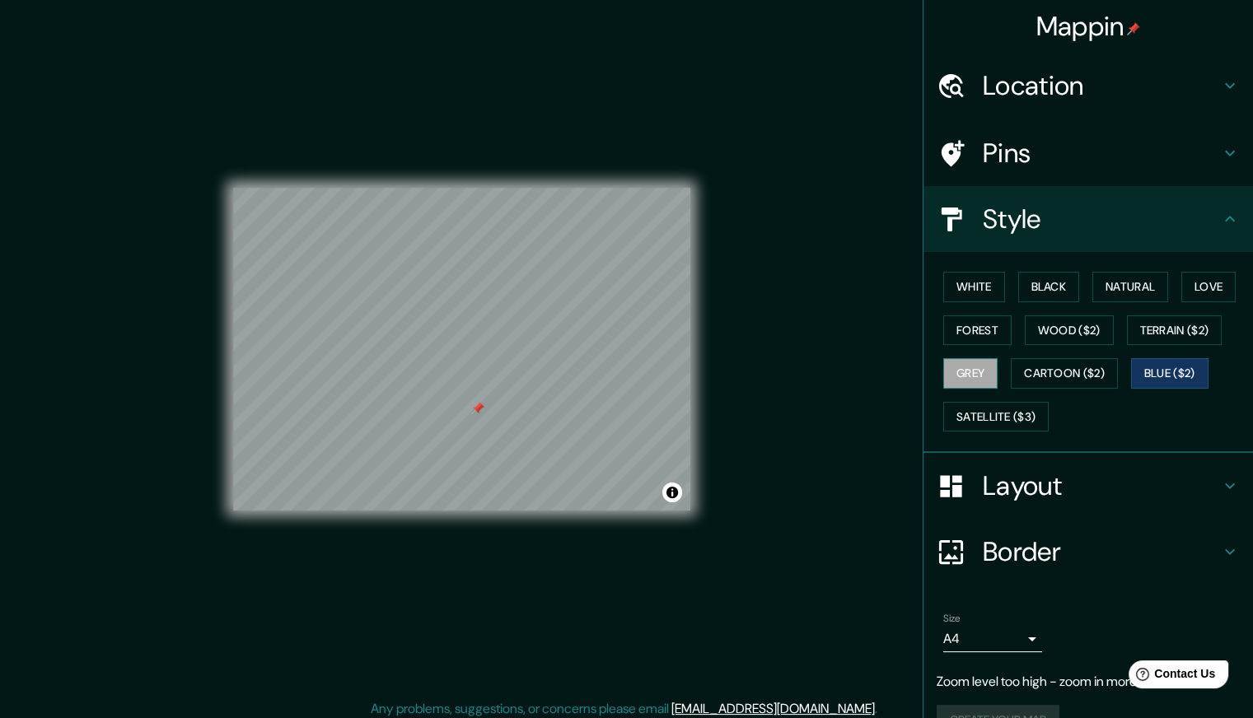
click at [971, 368] on button "Grey" at bounding box center [970, 373] width 54 height 30
click at [969, 325] on button "Forest" at bounding box center [977, 331] width 68 height 30
click at [953, 290] on button "White" at bounding box center [974, 287] width 62 height 30
click at [966, 327] on button "Forest" at bounding box center [977, 331] width 68 height 30
click at [1034, 77] on h4 "Location" at bounding box center [1101, 85] width 237 height 33
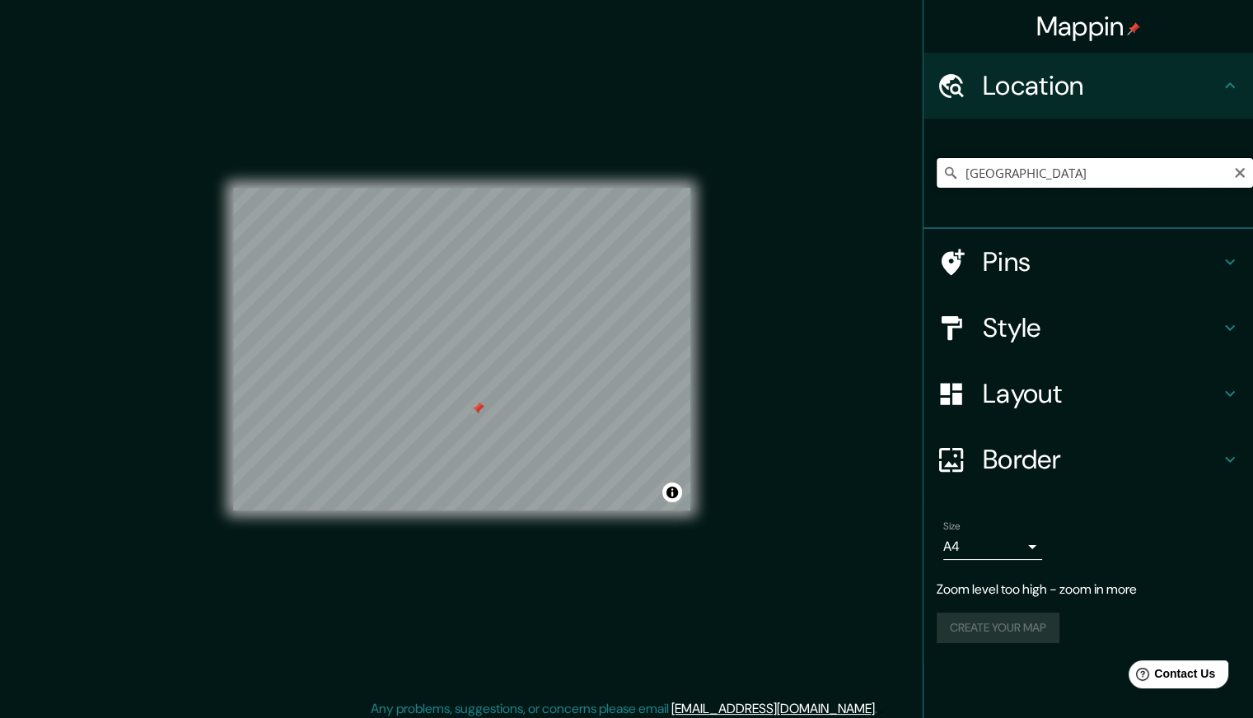
click at [1059, 169] on input "[GEOGRAPHIC_DATA]" at bounding box center [1095, 173] width 316 height 30
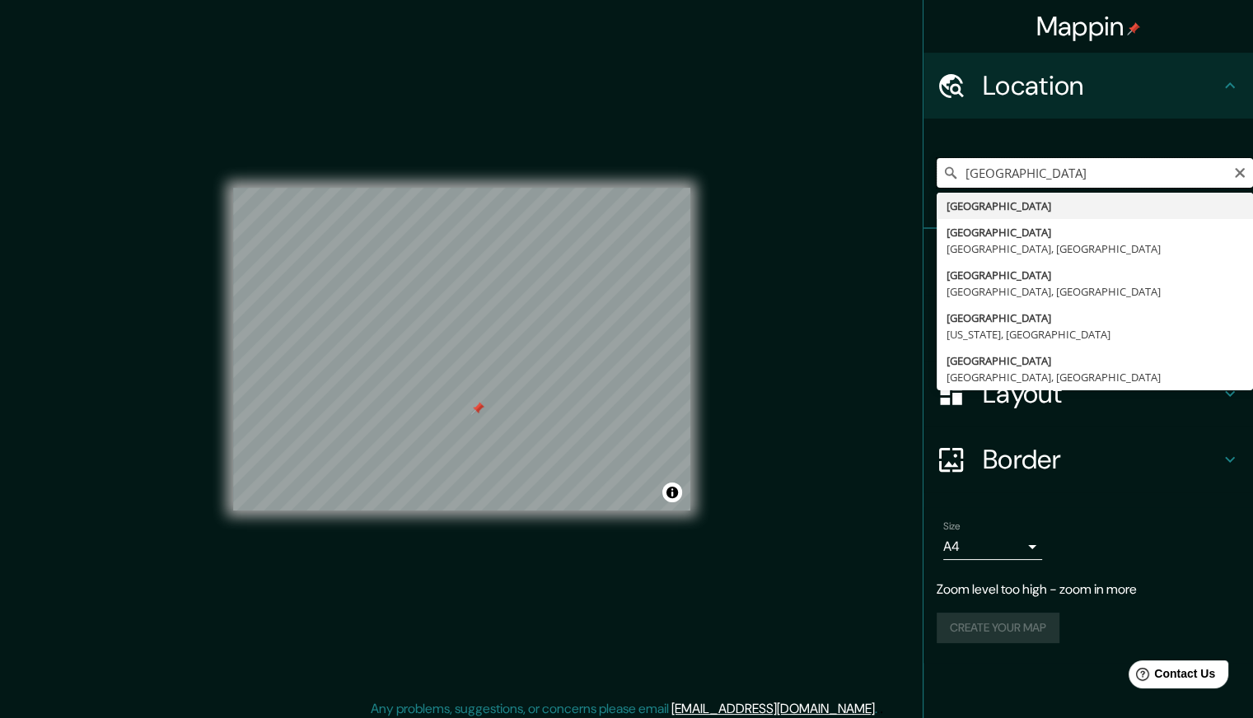
click at [1059, 169] on input "[GEOGRAPHIC_DATA]" at bounding box center [1095, 173] width 316 height 30
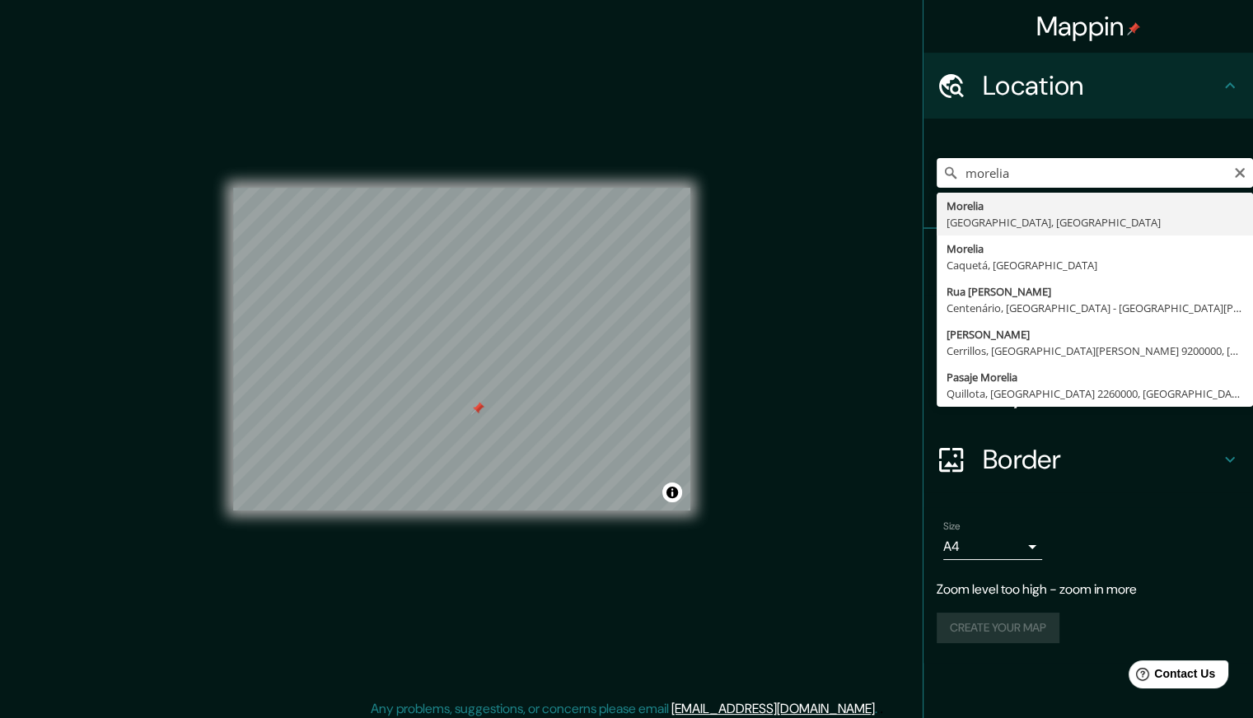
type input "[GEOGRAPHIC_DATA], [GEOGRAPHIC_DATA], [GEOGRAPHIC_DATA]"
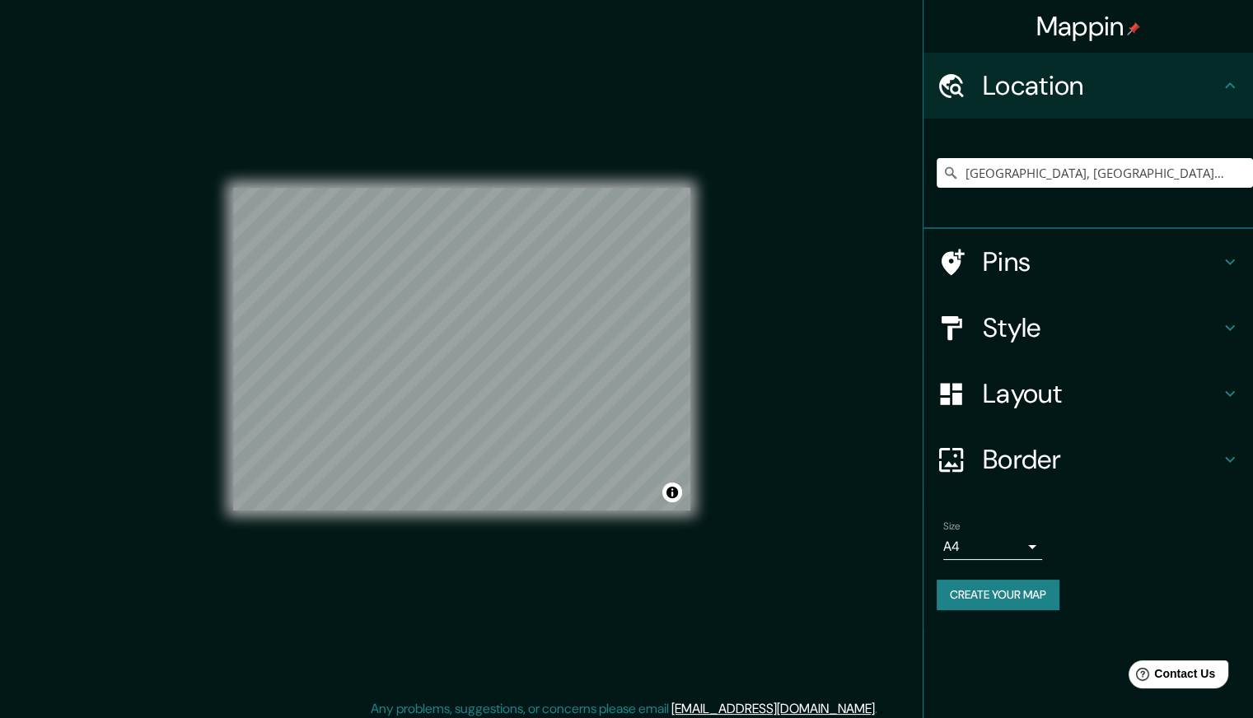
click at [1078, 251] on h4 "Pins" at bounding box center [1101, 262] width 237 height 33
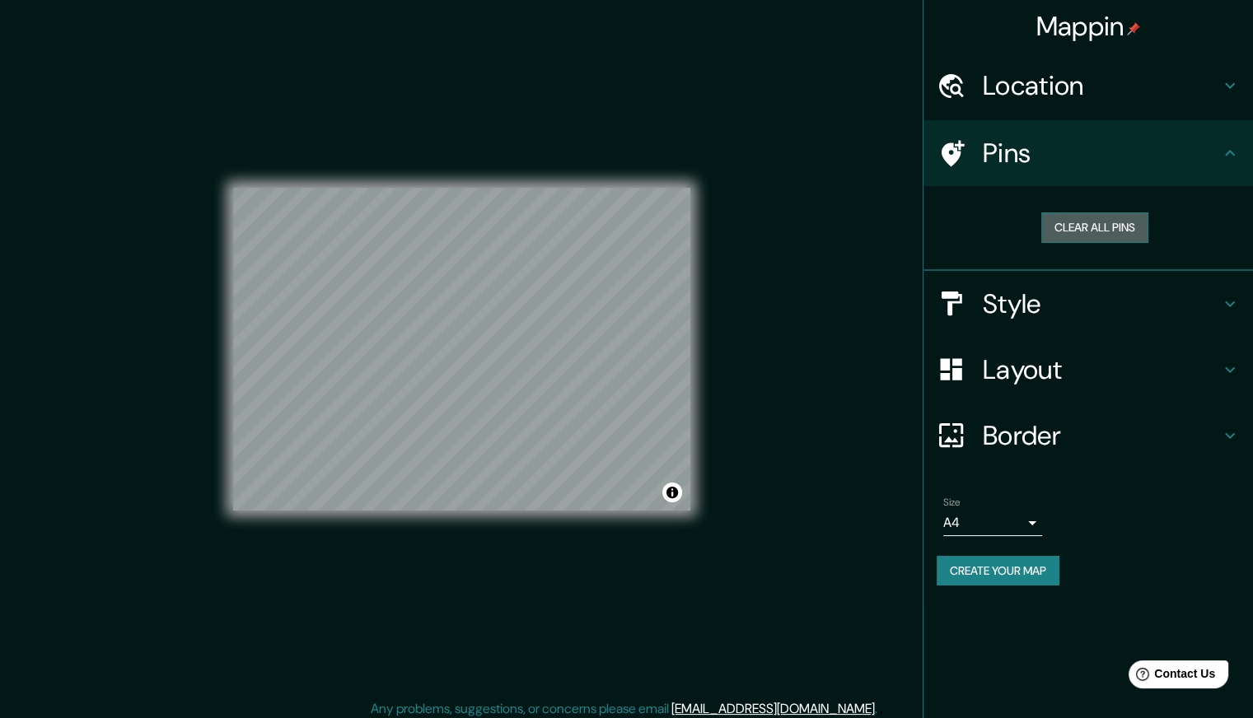
click at [1086, 228] on button "Clear all pins" at bounding box center [1094, 228] width 107 height 30
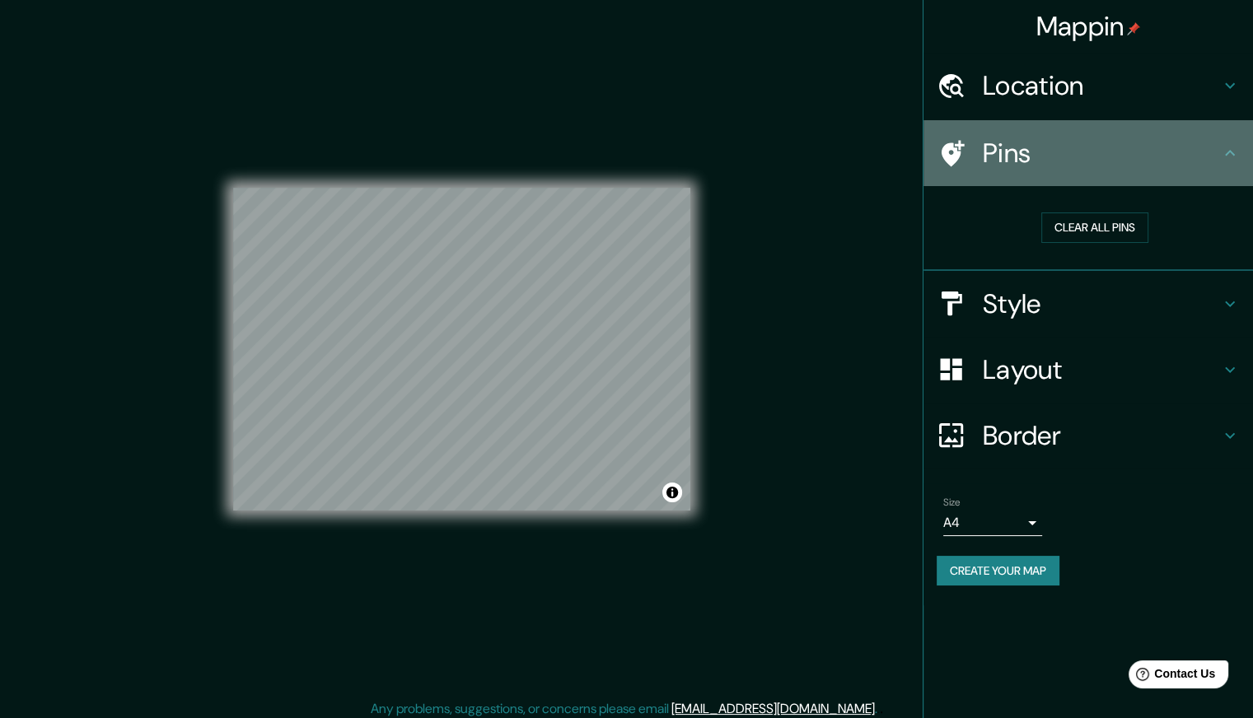
click at [1048, 156] on h4 "Pins" at bounding box center [1101, 153] width 237 height 33
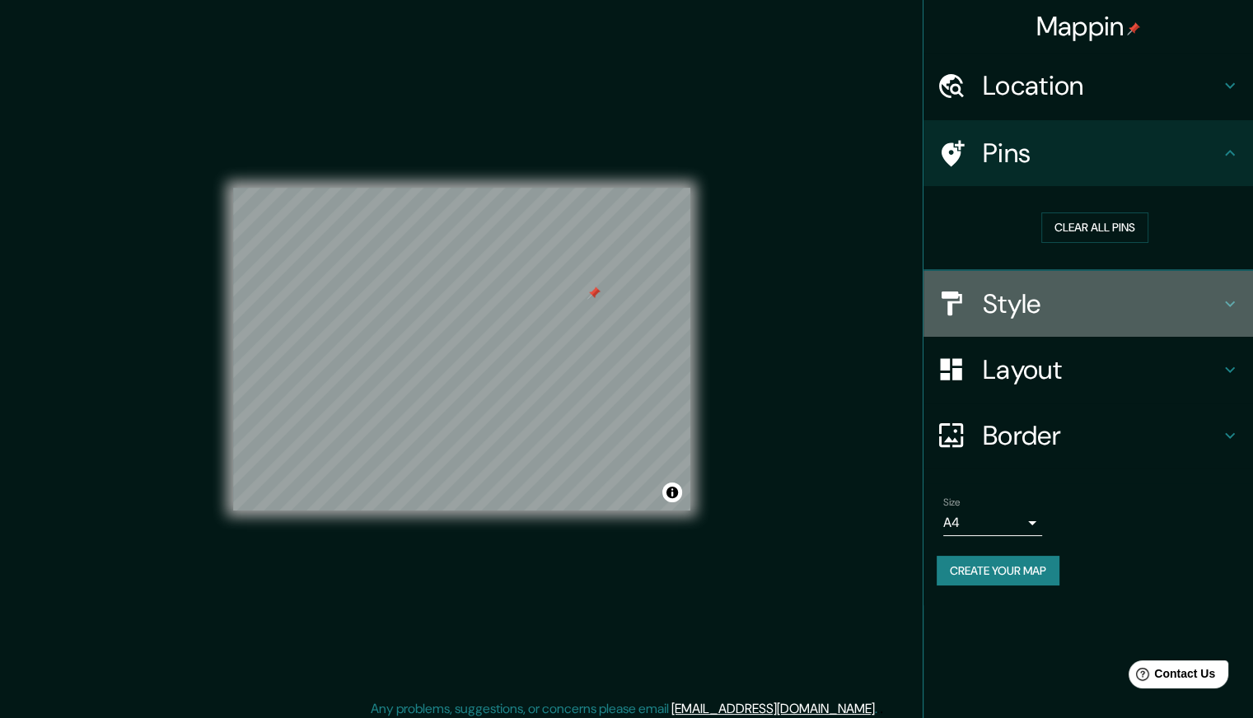
click at [1063, 301] on h4 "Style" at bounding box center [1101, 304] width 237 height 33
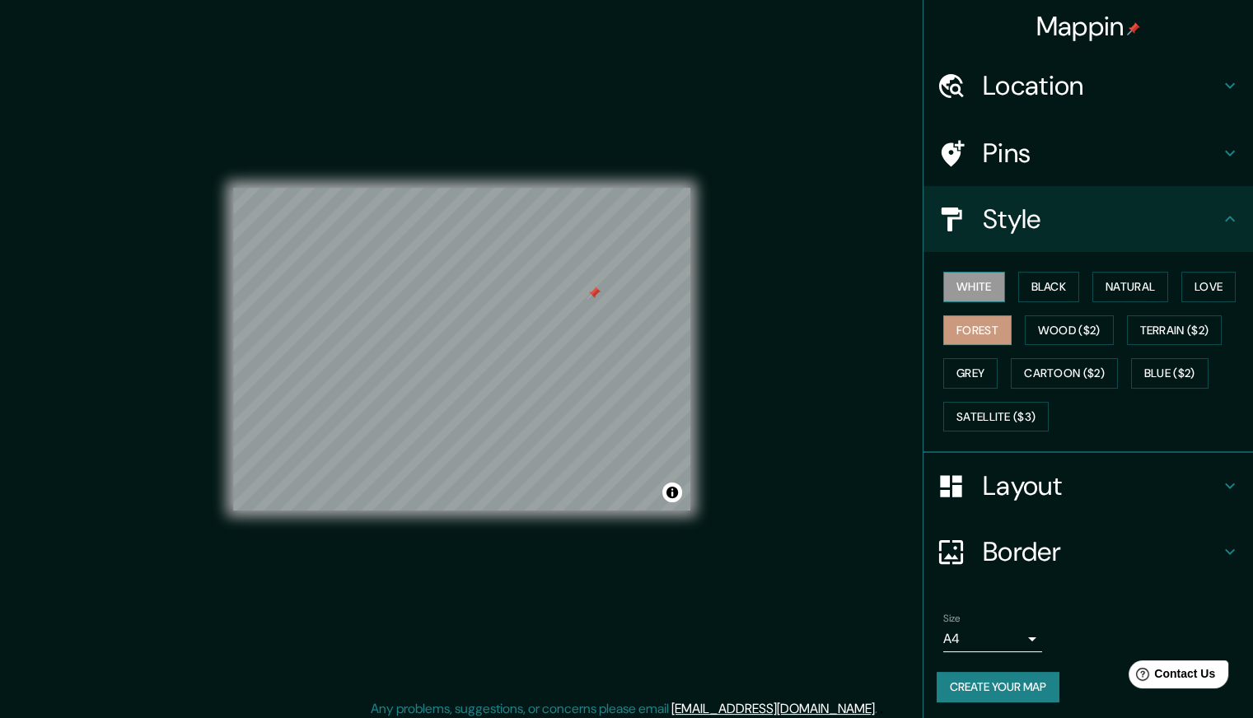
click at [966, 287] on button "White" at bounding box center [974, 287] width 62 height 30
click at [1008, 166] on h4 "Pins" at bounding box center [1101, 153] width 237 height 33
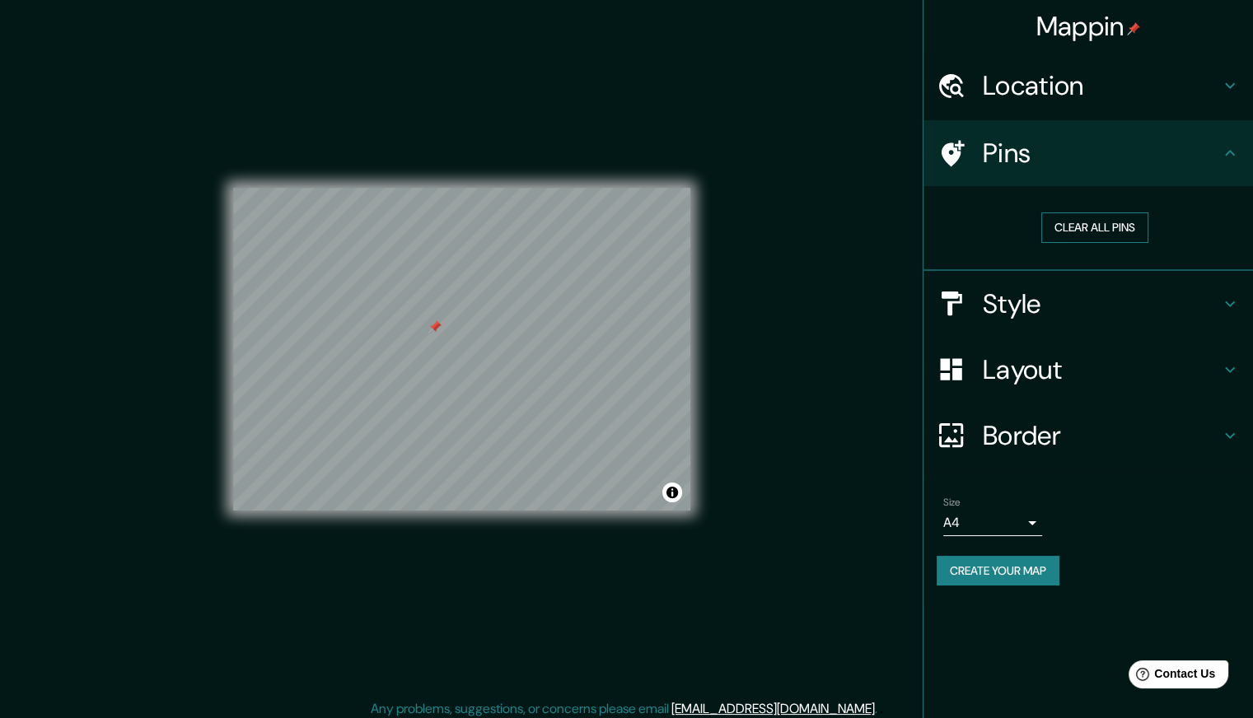
click at [1067, 231] on button "Clear all pins" at bounding box center [1094, 228] width 107 height 30
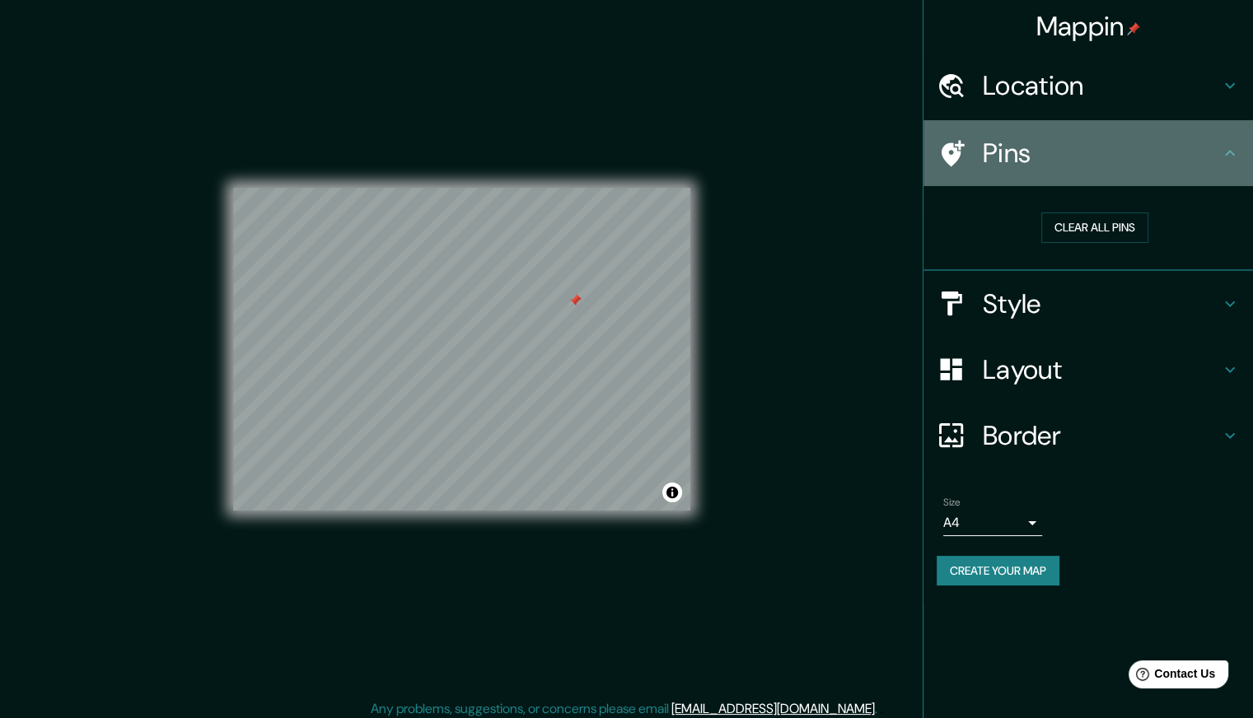
click at [1175, 153] on h4 "Pins" at bounding box center [1101, 153] width 237 height 33
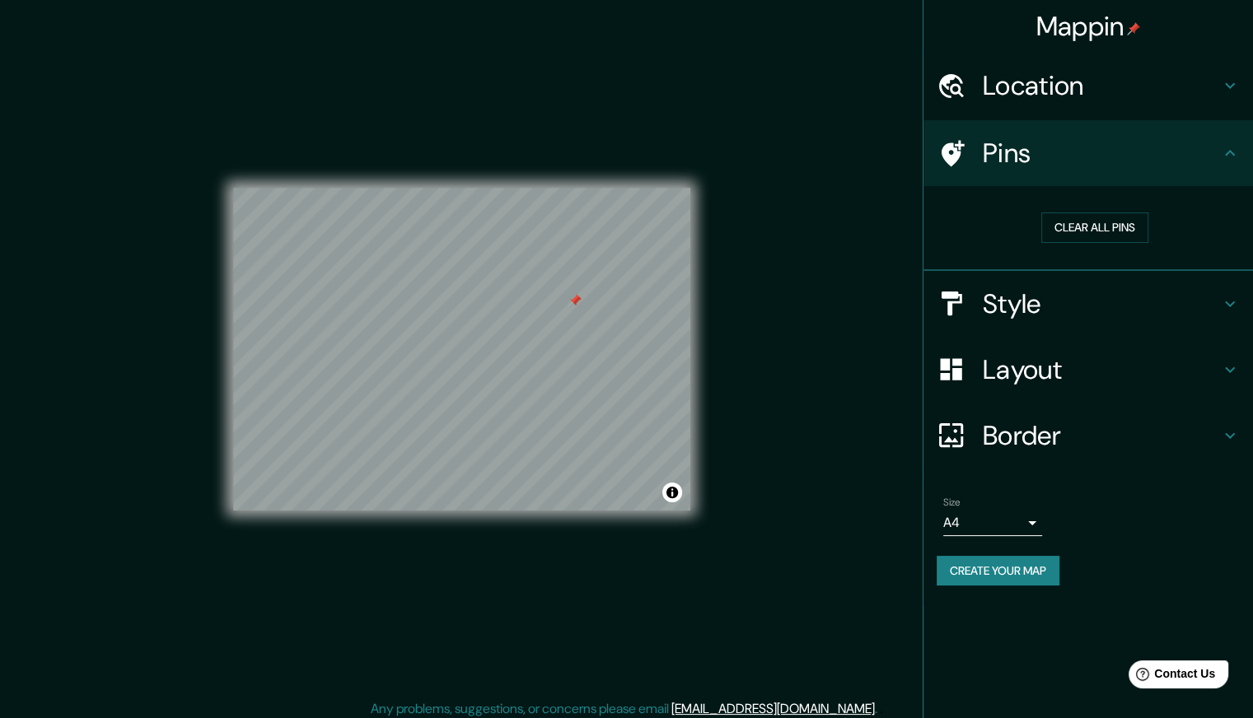
click at [1157, 319] on div "Style" at bounding box center [1089, 304] width 330 height 66
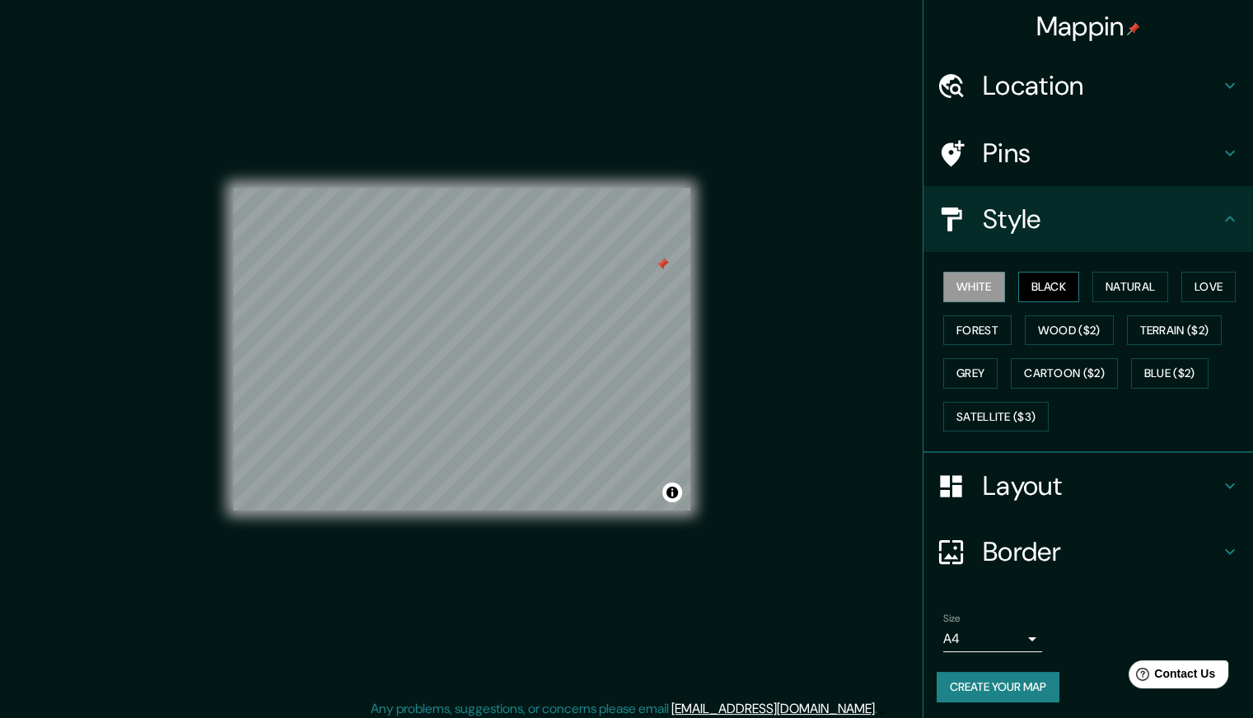
click at [1058, 284] on button "Black" at bounding box center [1049, 287] width 62 height 30
click at [1097, 284] on button "Natural" at bounding box center [1130, 287] width 76 height 30
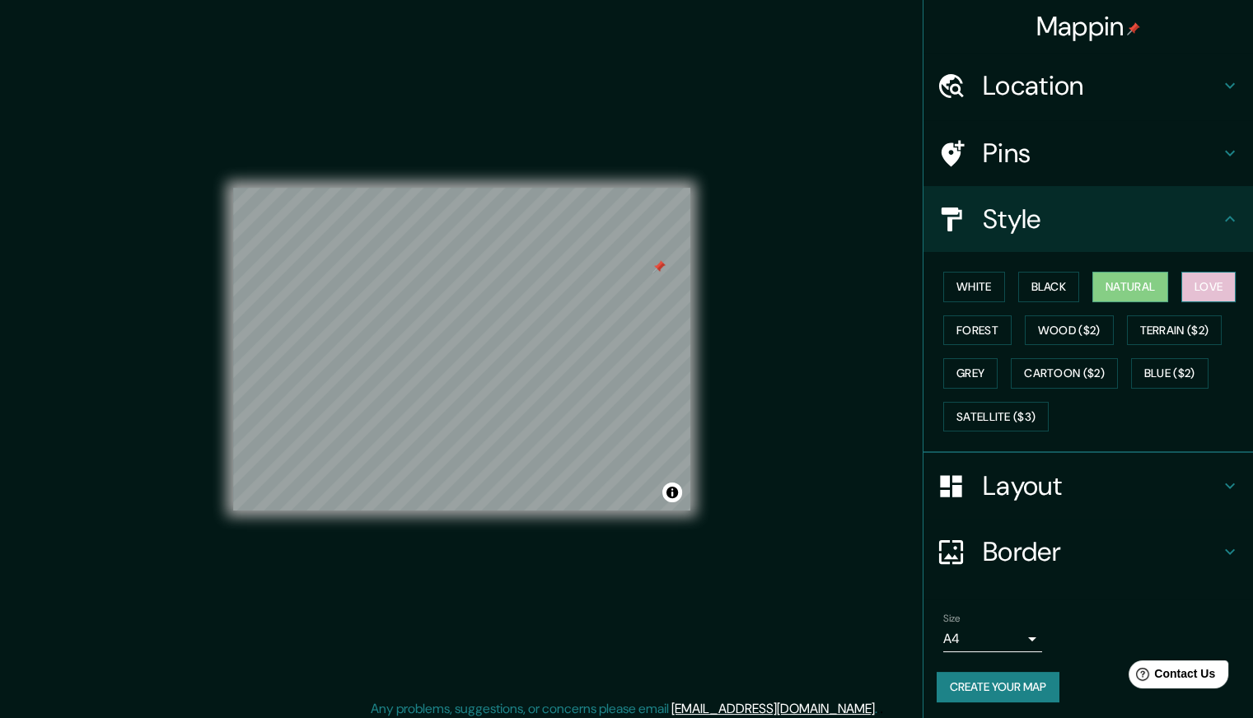
click at [1214, 283] on button "Love" at bounding box center [1208, 287] width 54 height 30
click at [966, 330] on button "Forest" at bounding box center [977, 331] width 68 height 30
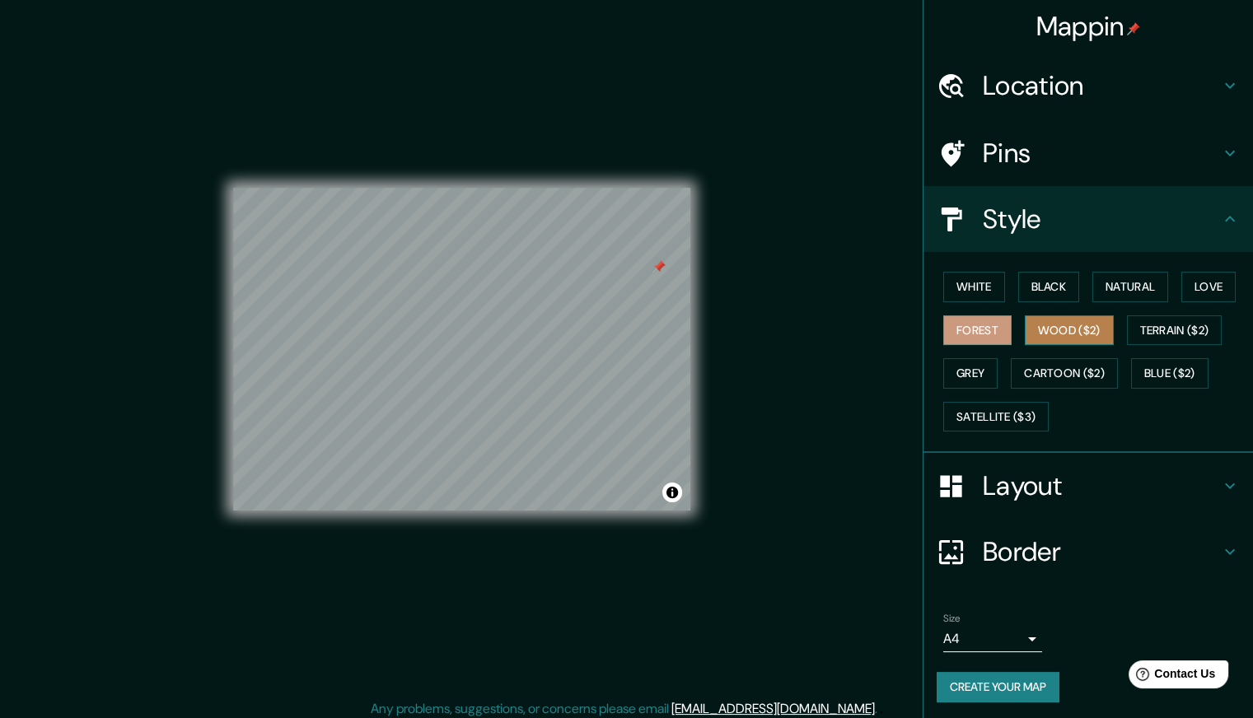
click at [1064, 330] on button "Wood ($2)" at bounding box center [1069, 331] width 89 height 30
click at [1148, 325] on button "Terrain ($2)" at bounding box center [1175, 331] width 96 height 30
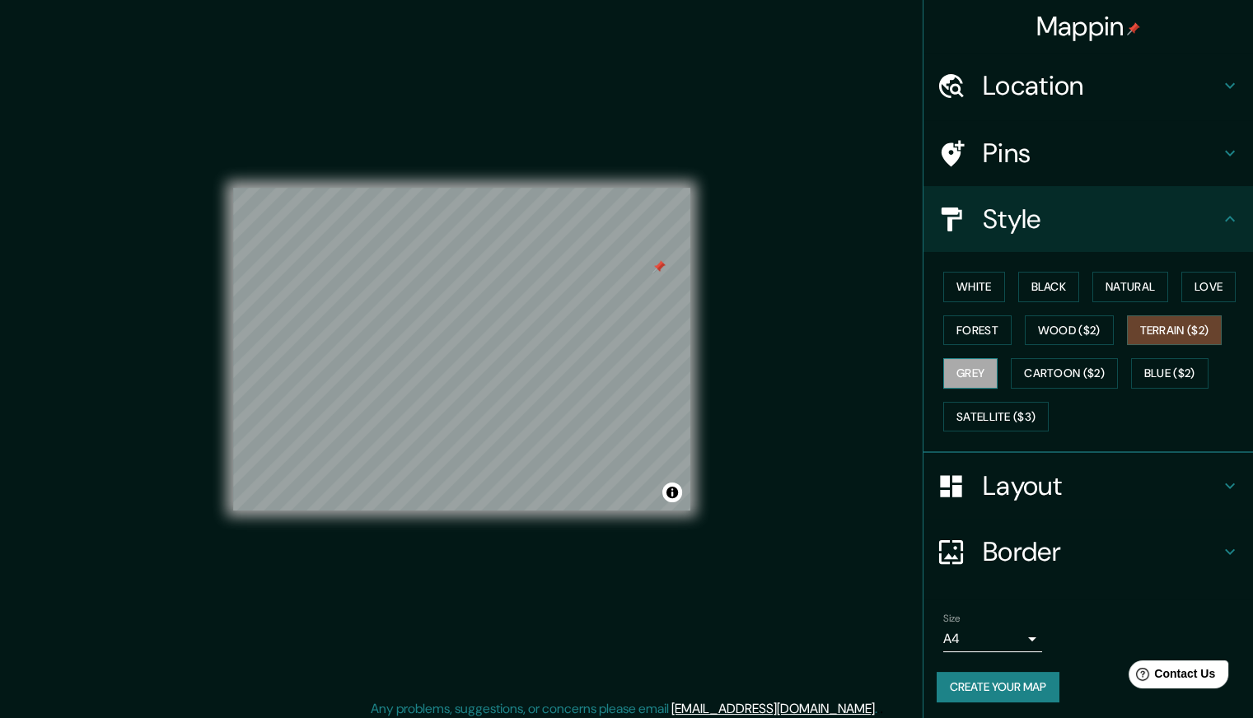
click at [966, 372] on button "Grey" at bounding box center [970, 373] width 54 height 30
click at [1062, 370] on button "Cartoon ($2)" at bounding box center [1064, 373] width 107 height 30
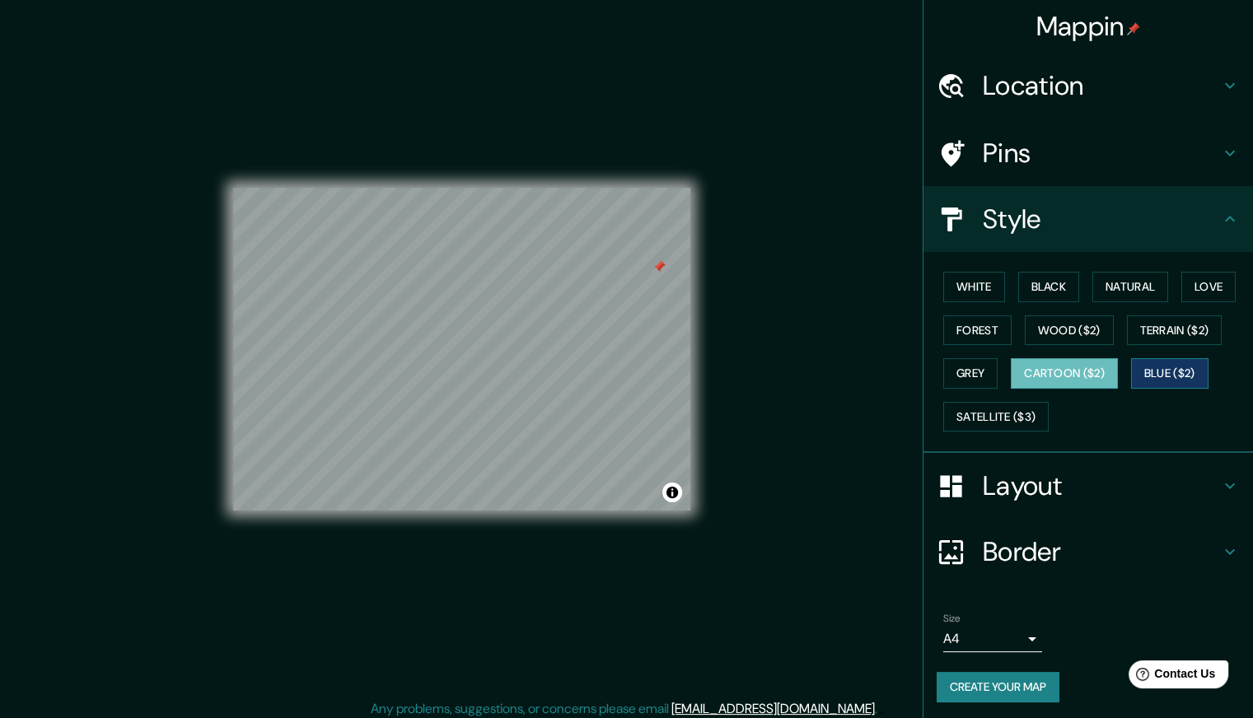
click at [1174, 362] on button "Blue ($2)" at bounding box center [1169, 373] width 77 height 30
click at [956, 412] on button "Satellite ($3)" at bounding box center [995, 417] width 105 height 30
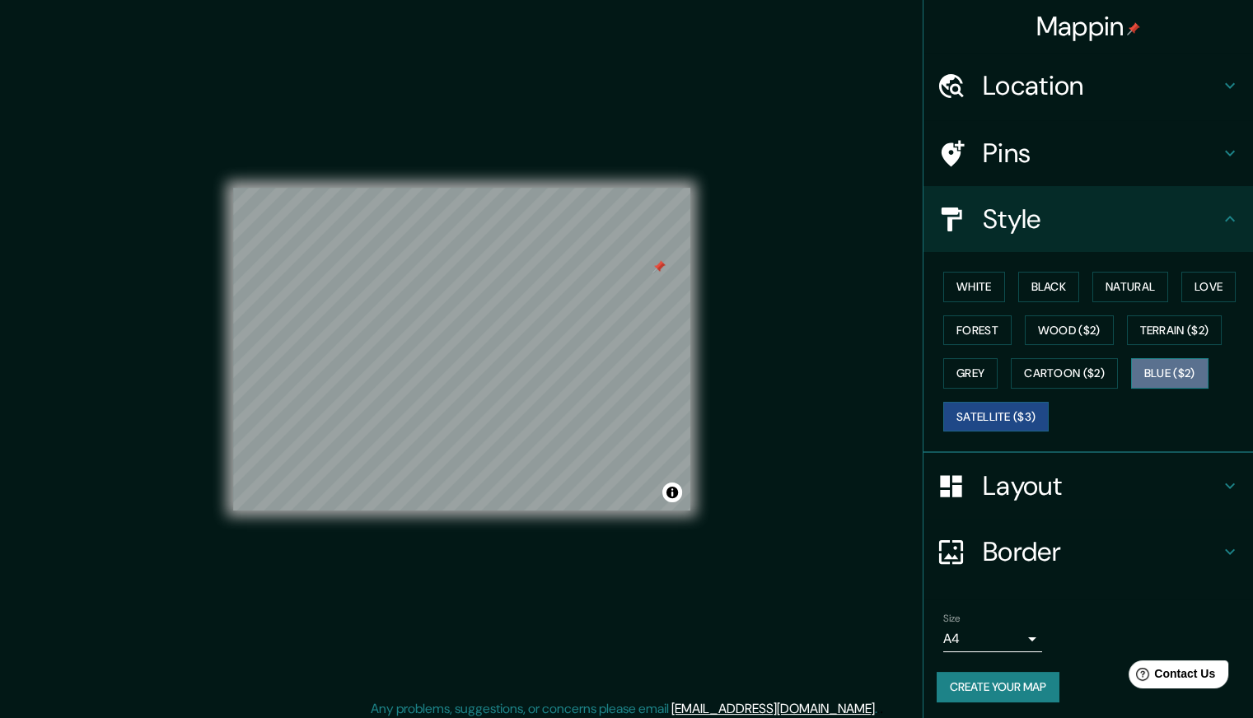
click at [1153, 372] on button "Blue ($2)" at bounding box center [1169, 373] width 77 height 30
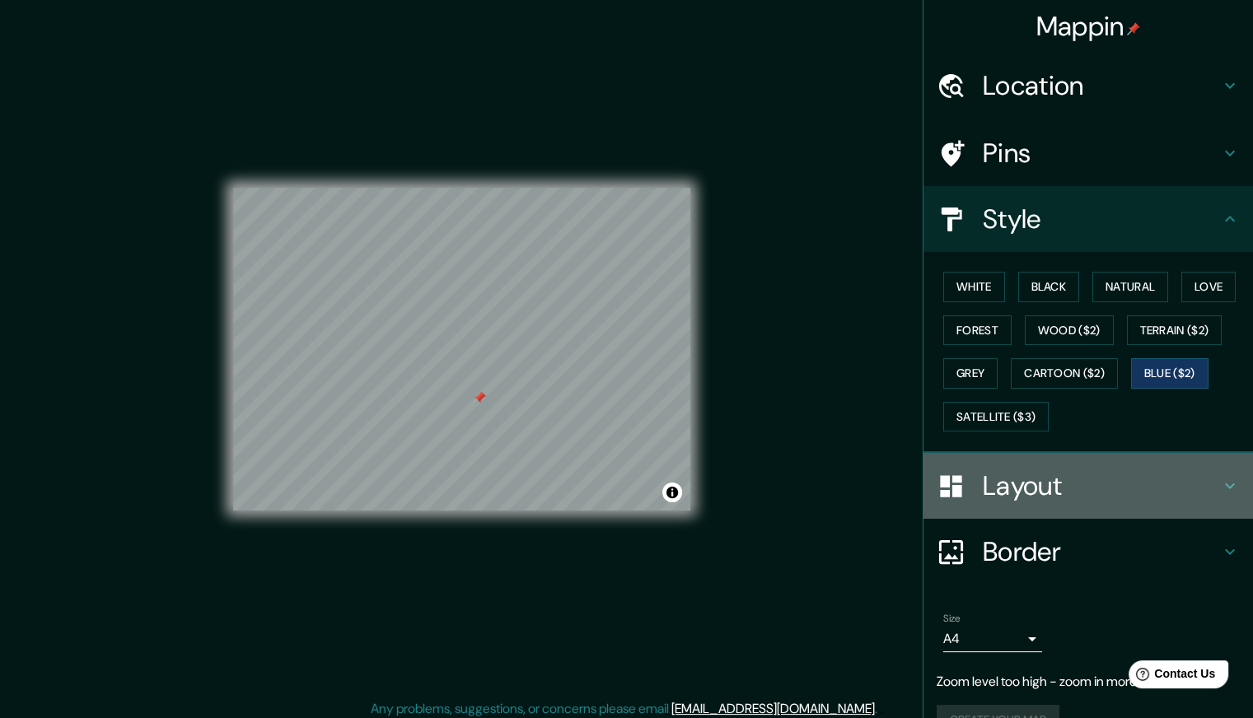
click at [1100, 479] on h4 "Layout" at bounding box center [1101, 486] width 237 height 33
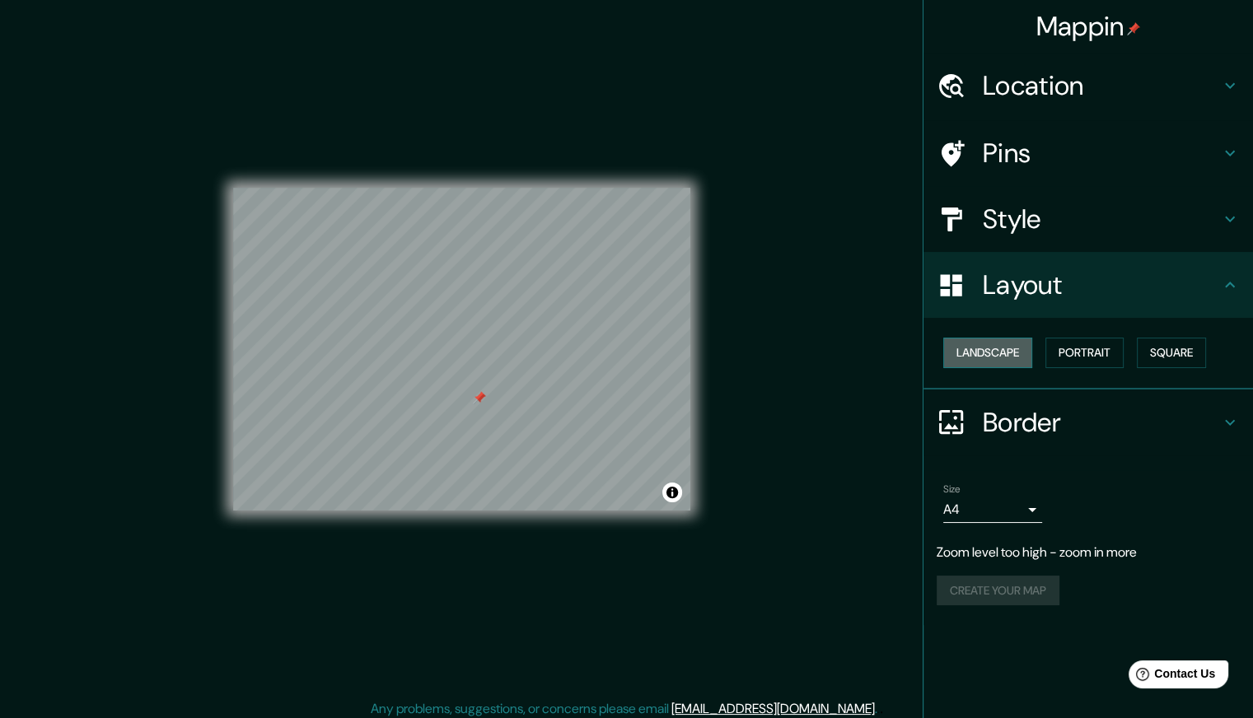
click at [995, 353] on button "Landscape" at bounding box center [987, 353] width 89 height 30
click at [1074, 347] on button "Portrait" at bounding box center [1084, 353] width 78 height 30
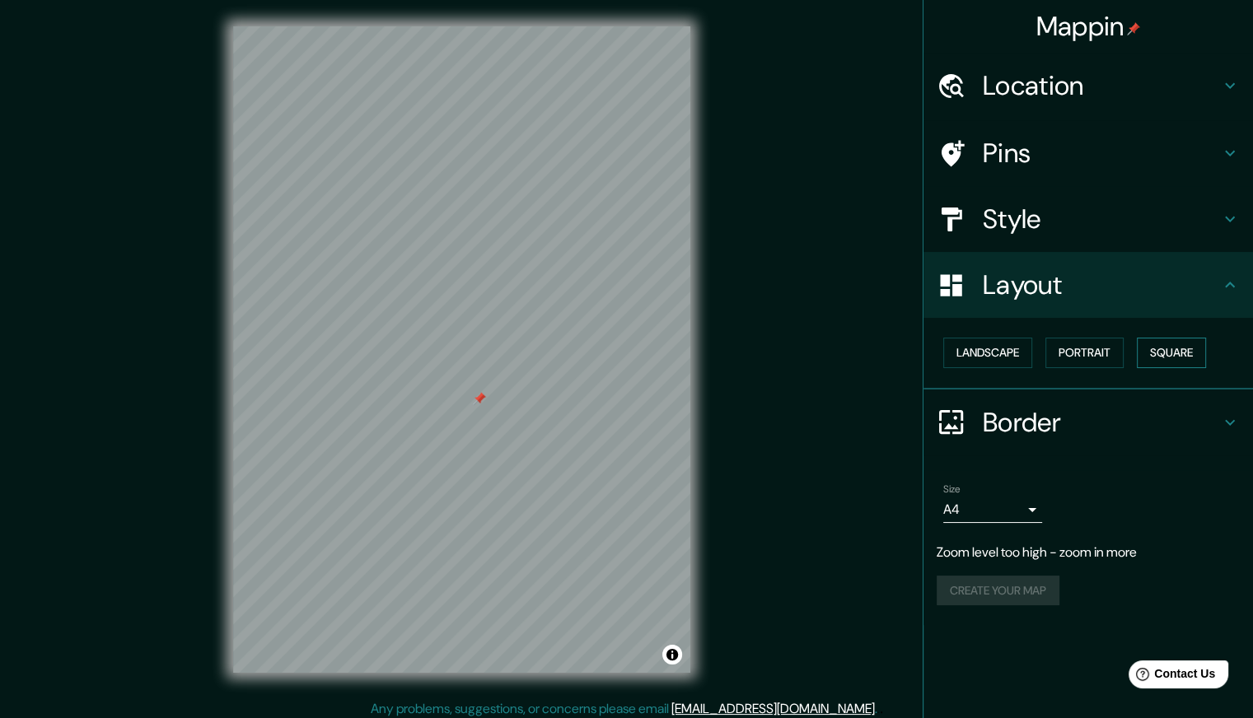
click at [1181, 348] on button "Square" at bounding box center [1171, 353] width 69 height 30
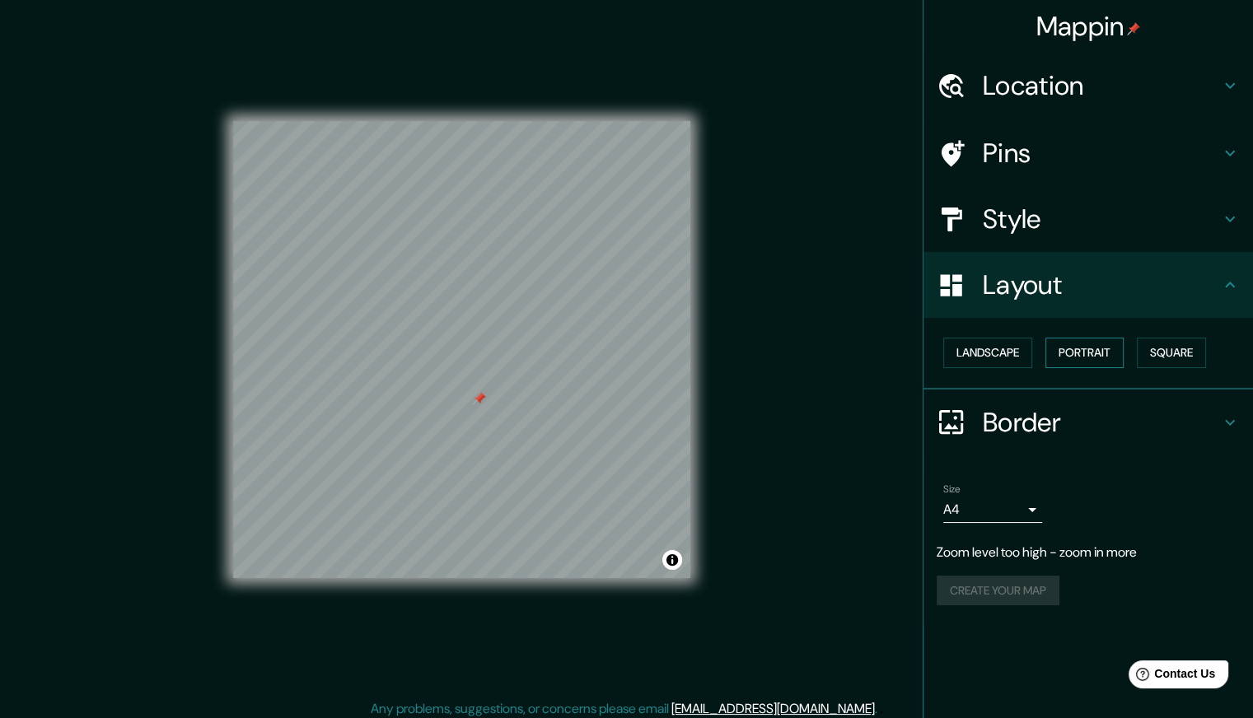
click at [1110, 350] on button "Portrait" at bounding box center [1084, 353] width 78 height 30
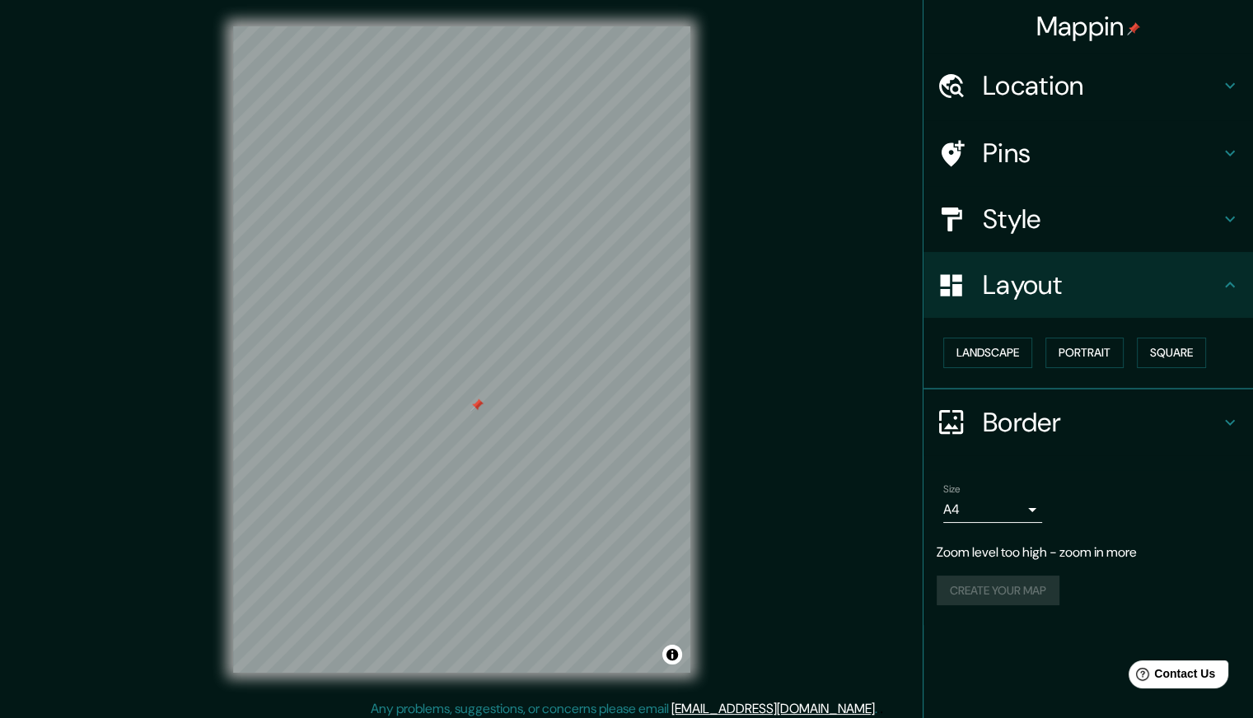
click at [836, 310] on div "Mappin Location [GEOGRAPHIC_DATA], [GEOGRAPHIC_DATA], [GEOGRAPHIC_DATA] Pins St…" at bounding box center [626, 363] width 1253 height 726
